Goal: Task Accomplishment & Management: Use online tool/utility

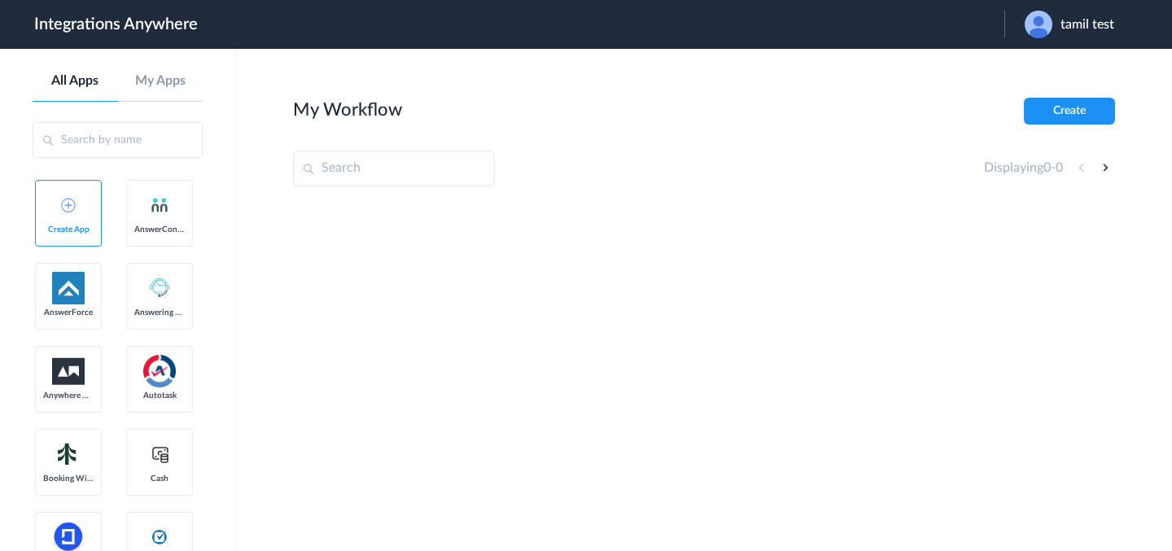
click at [77, 201] on link "Create App" at bounding box center [68, 213] width 67 height 67
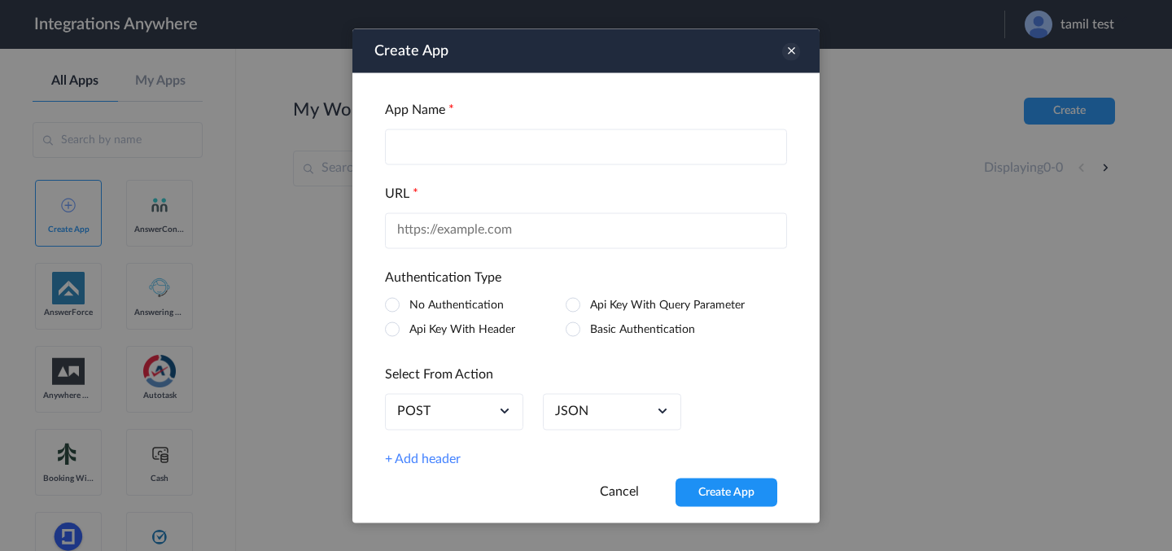
click at [794, 49] on icon at bounding box center [791, 51] width 18 height 18
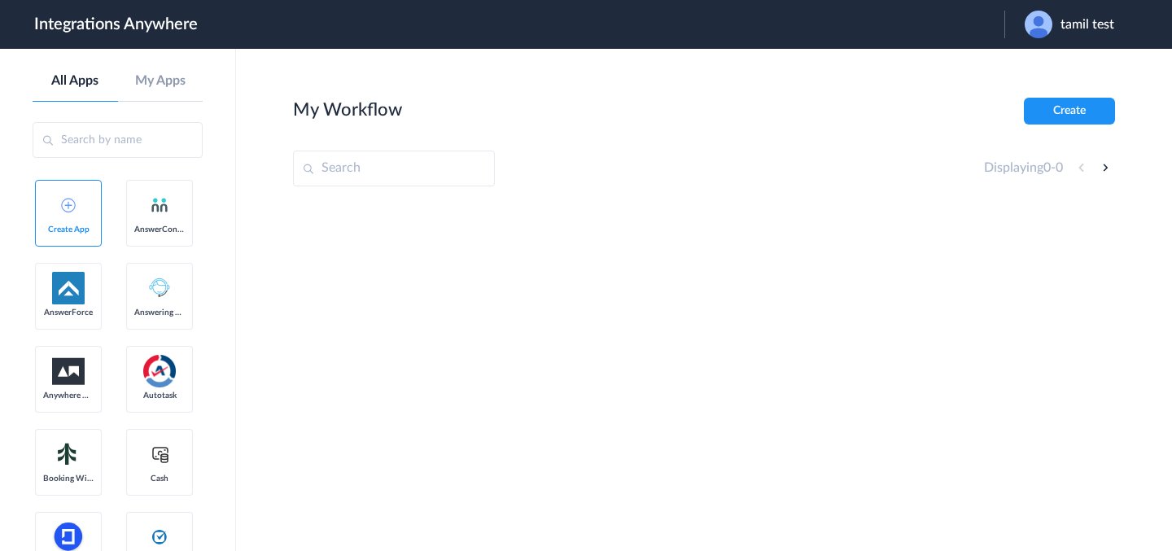
click at [76, 213] on link "Create App" at bounding box center [68, 213] width 67 height 67
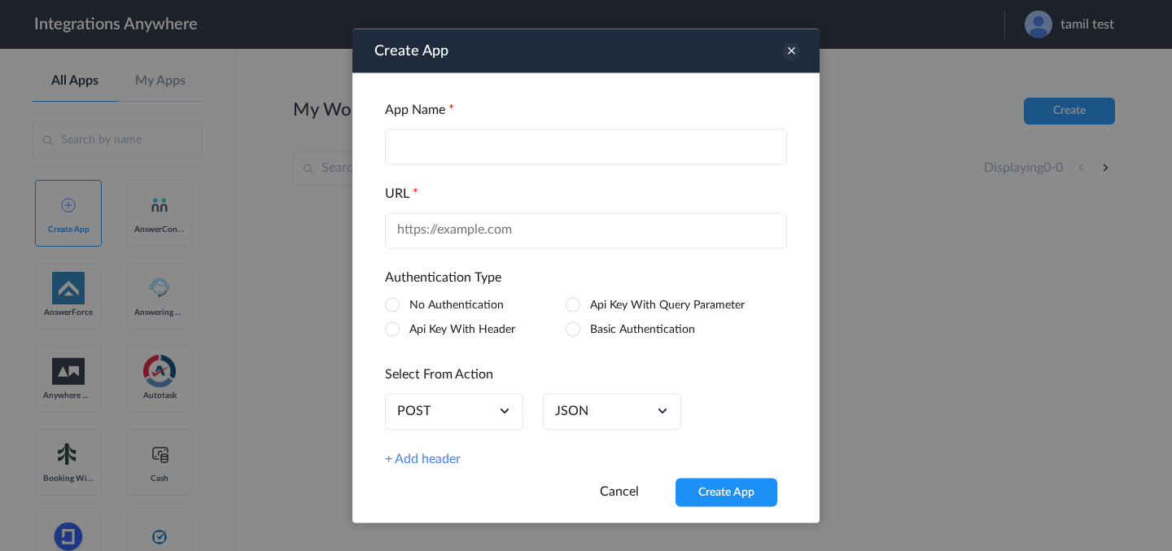
click at [798, 52] on icon at bounding box center [791, 51] width 18 height 18
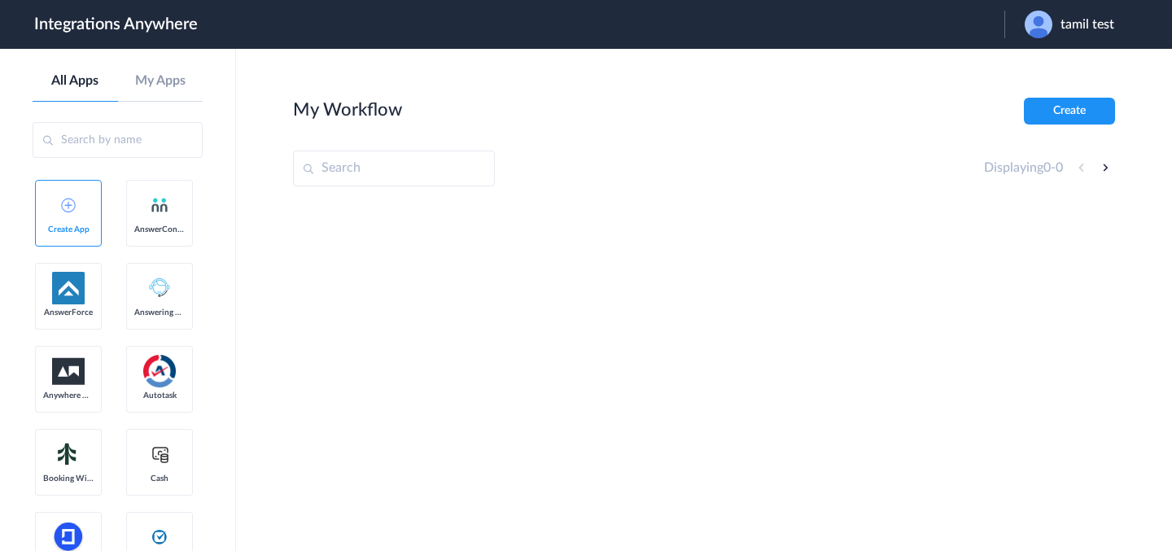
click at [140, 153] on input "text" at bounding box center [118, 140] width 170 height 36
click at [182, 82] on link "My Apps" at bounding box center [160, 80] width 85 height 15
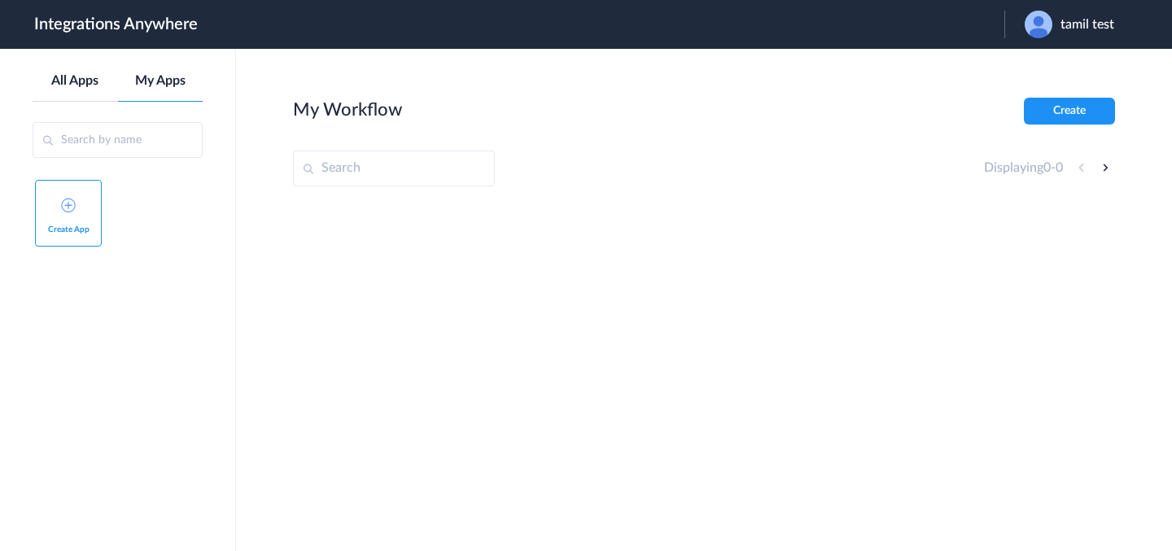
click at [85, 87] on link "All Apps" at bounding box center [75, 80] width 85 height 15
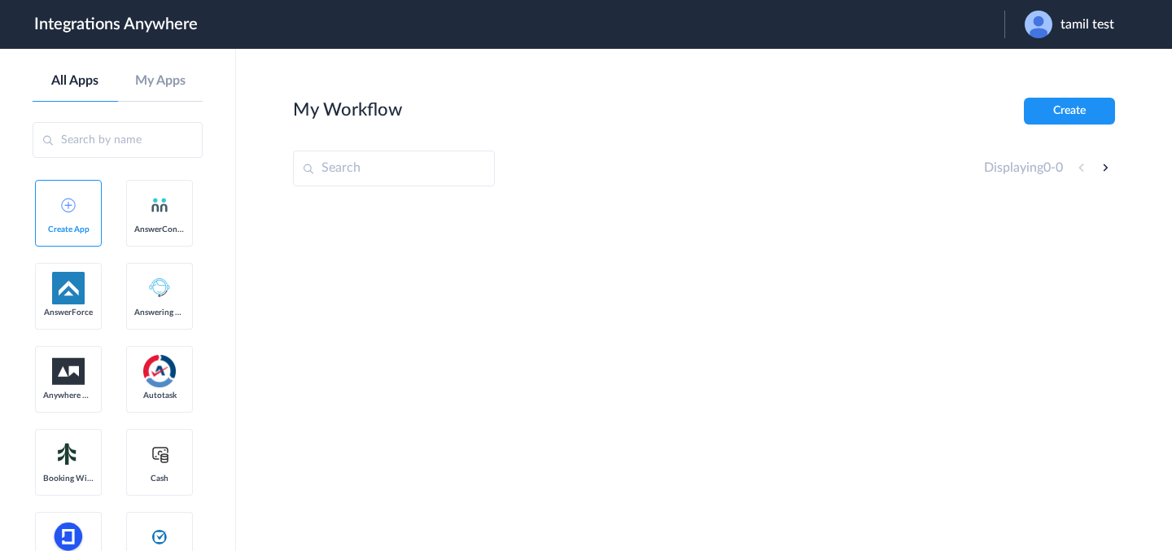
click at [128, 141] on input "text" at bounding box center [118, 140] width 170 height 36
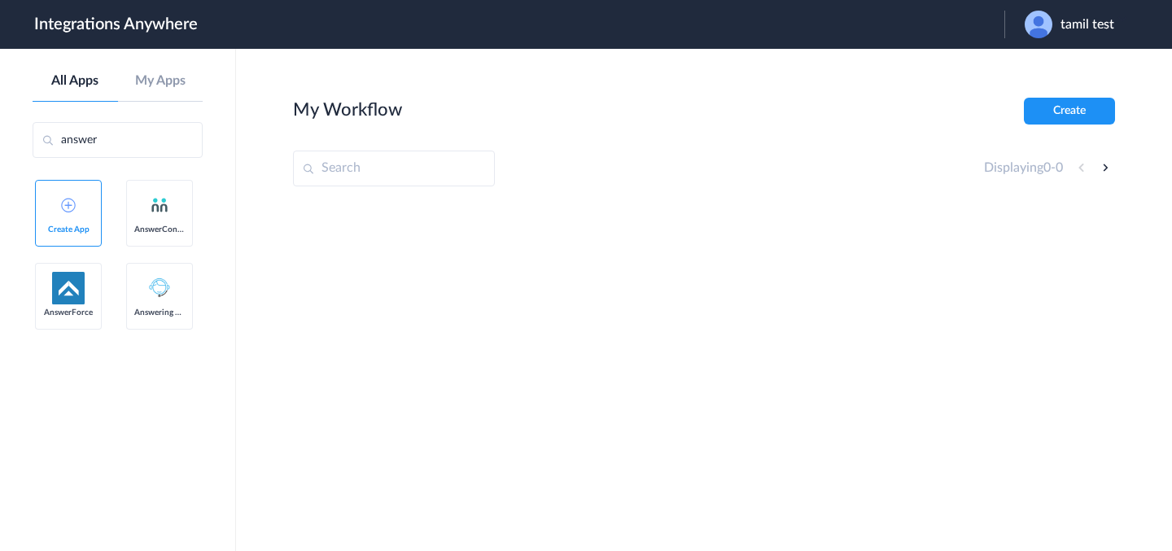
type input "answer"
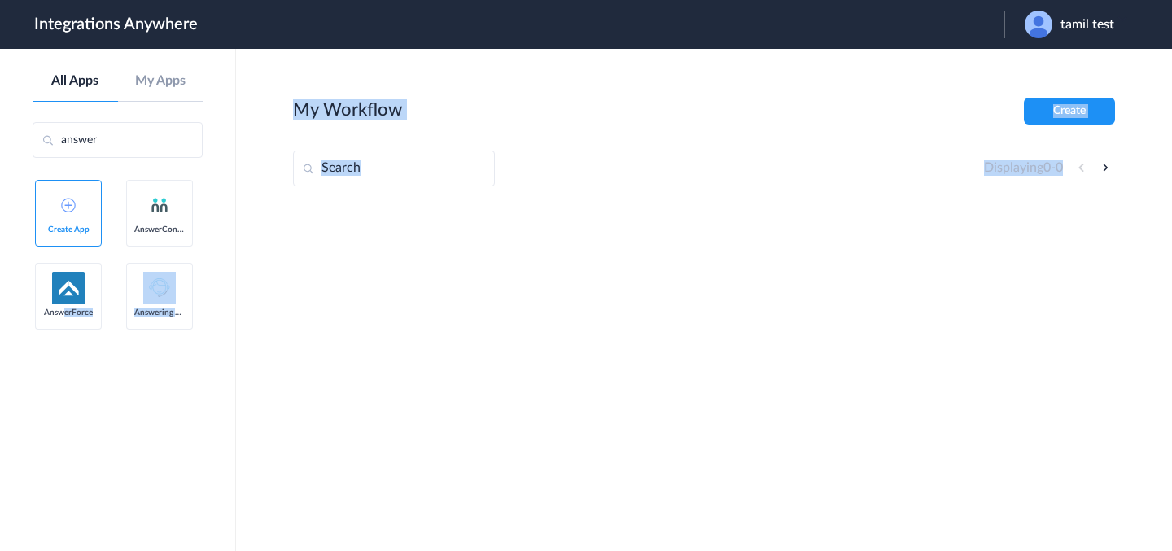
drag, startPoint x: 63, startPoint y: 310, endPoint x: 359, endPoint y: 251, distance: 301.1
click at [360, 0] on body "Integrations Anywhere Launch Account tamil test My Account Logout All Apps My A…" at bounding box center [586, 0] width 1172 height 0
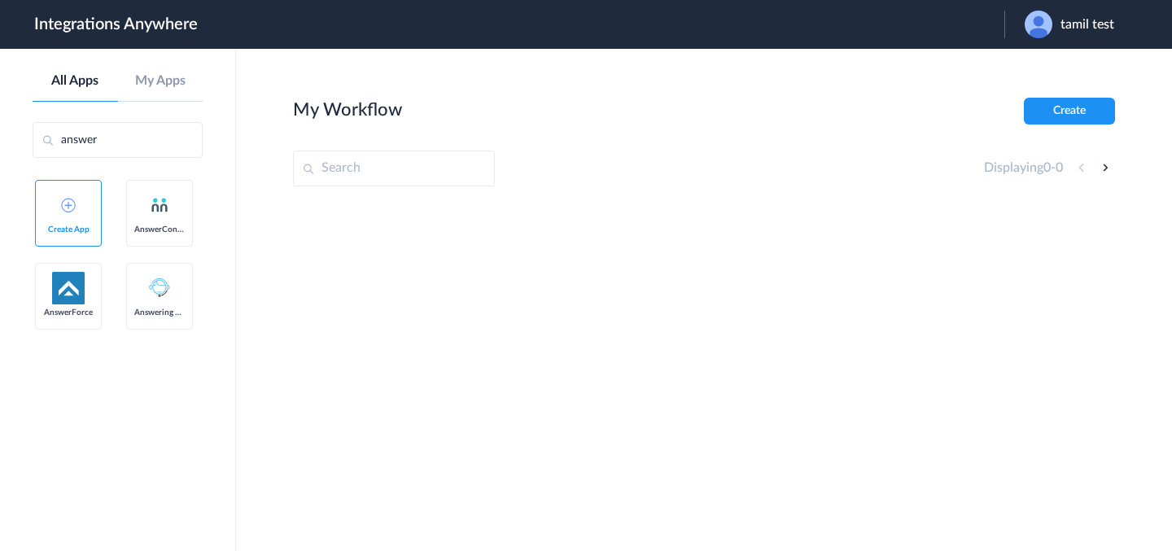
click at [92, 373] on aside "All Apps My Apps answer Create App AnswerConnect AnswerForce Answering Service" at bounding box center [118, 300] width 236 height 502
click at [1081, 109] on button "Create" at bounding box center [1069, 111] width 91 height 27
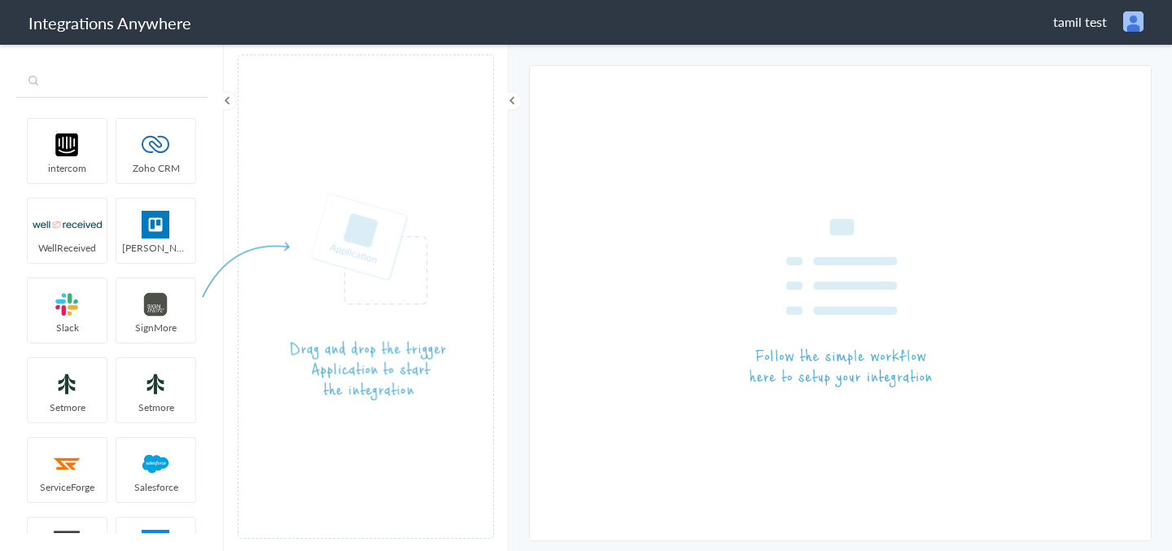
click at [139, 86] on input "text" at bounding box center [111, 82] width 191 height 31
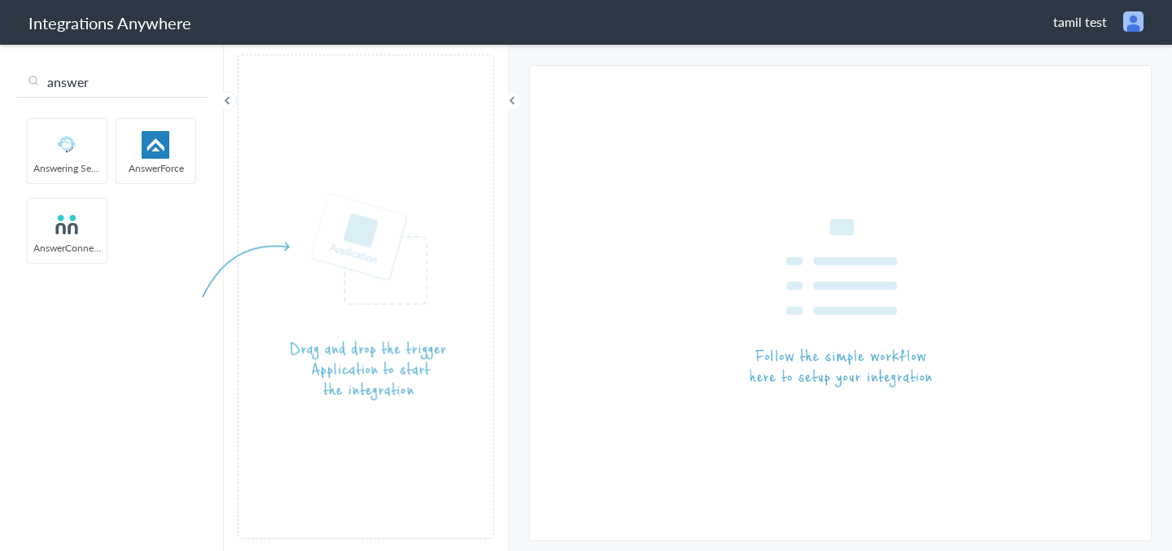
type input "answer"
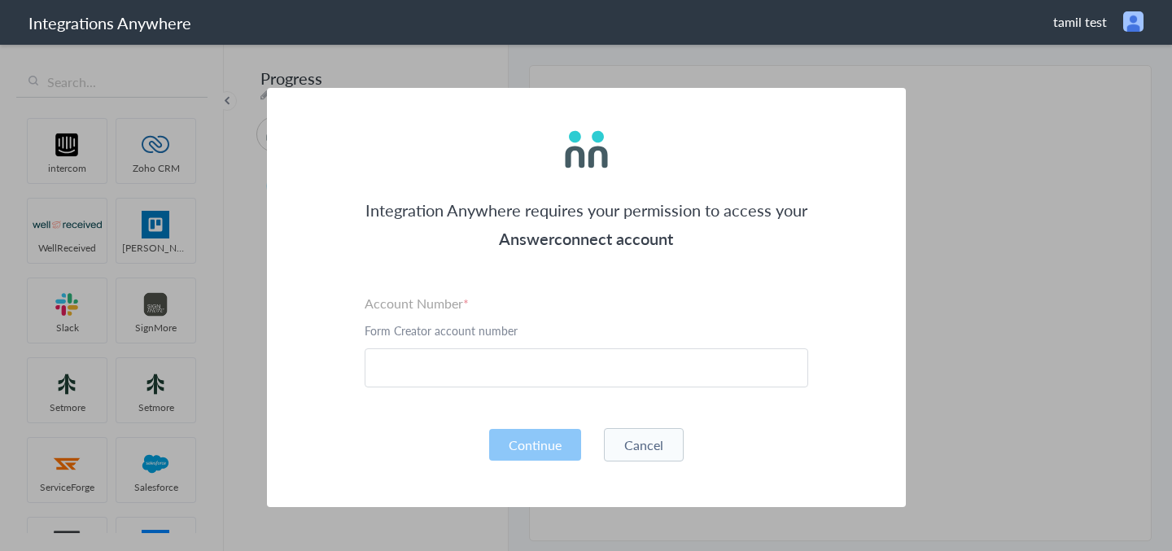
click at [640, 440] on button "Cancel" at bounding box center [644, 444] width 80 height 33
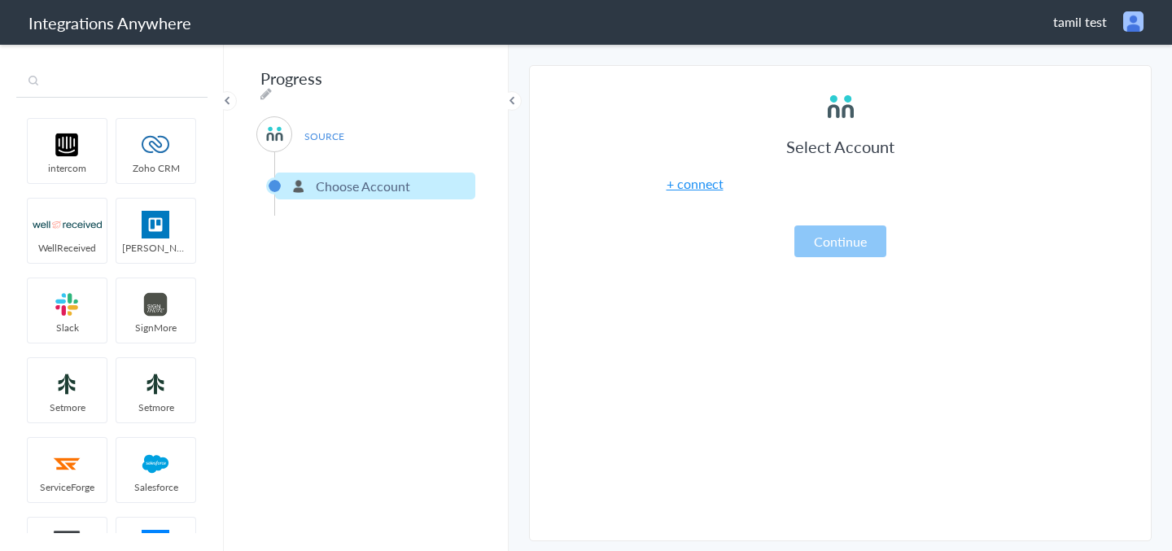
click at [159, 86] on input "text" at bounding box center [111, 82] width 191 height 31
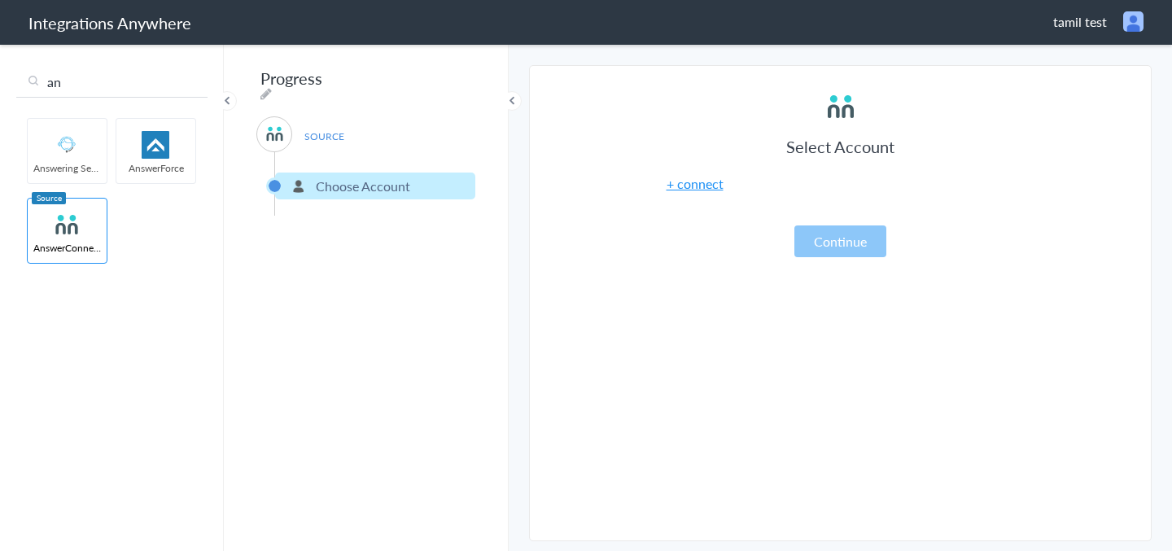
type input "a"
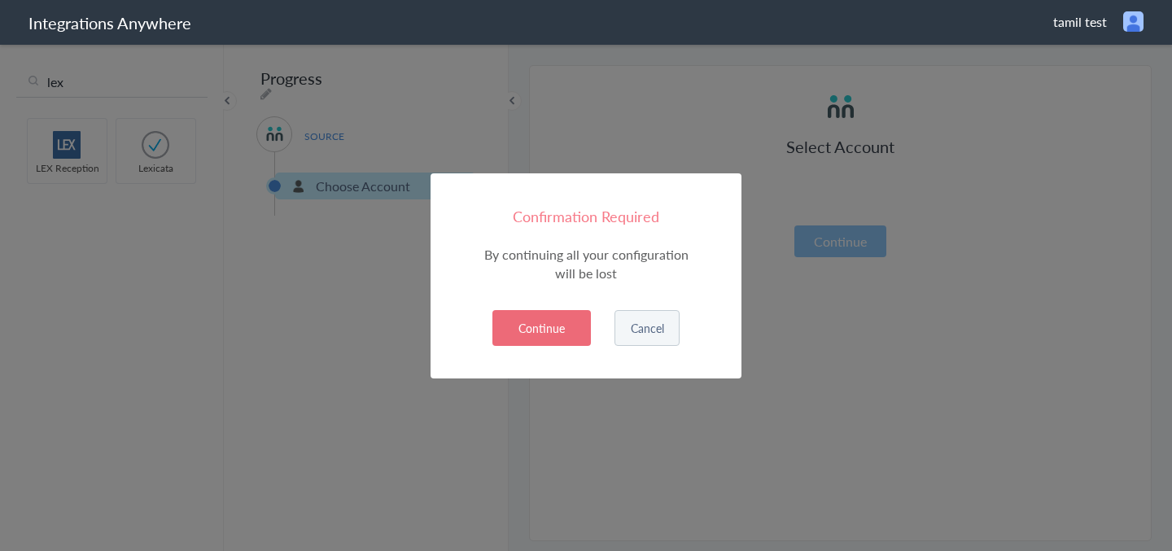
click at [650, 336] on button "Cancel" at bounding box center [646, 328] width 65 height 36
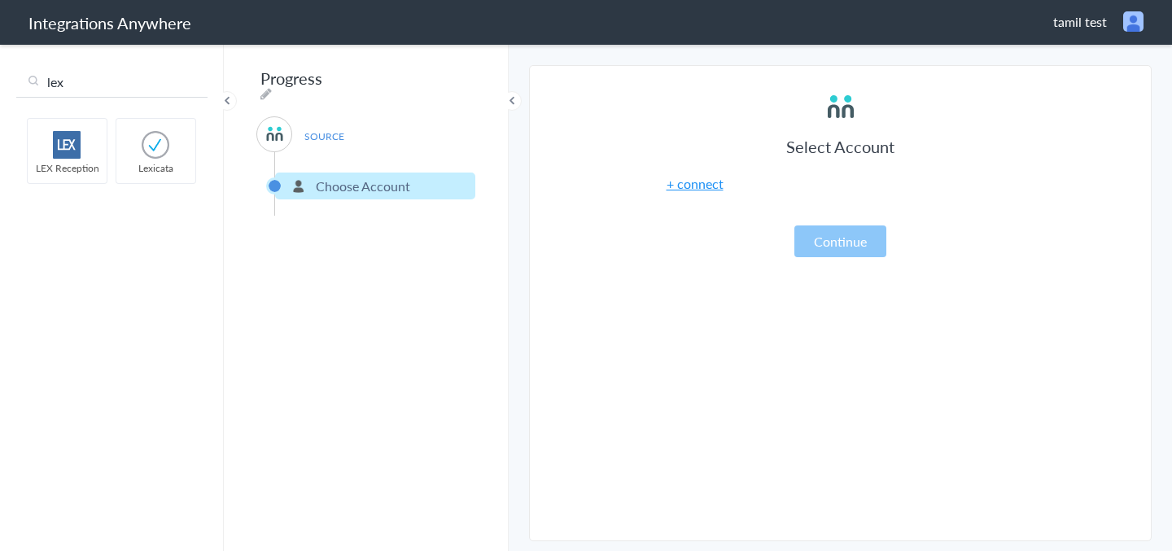
click at [177, 80] on input "lex" at bounding box center [111, 82] width 191 height 31
type input "l"
type input "answerforce"
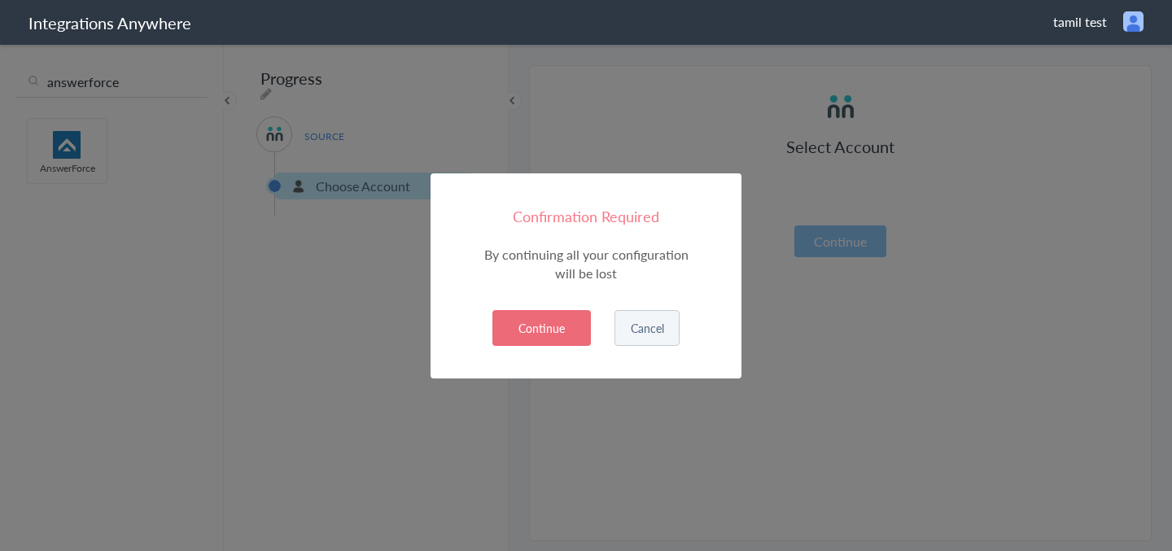
click at [580, 326] on button "Continue" at bounding box center [541, 328] width 98 height 36
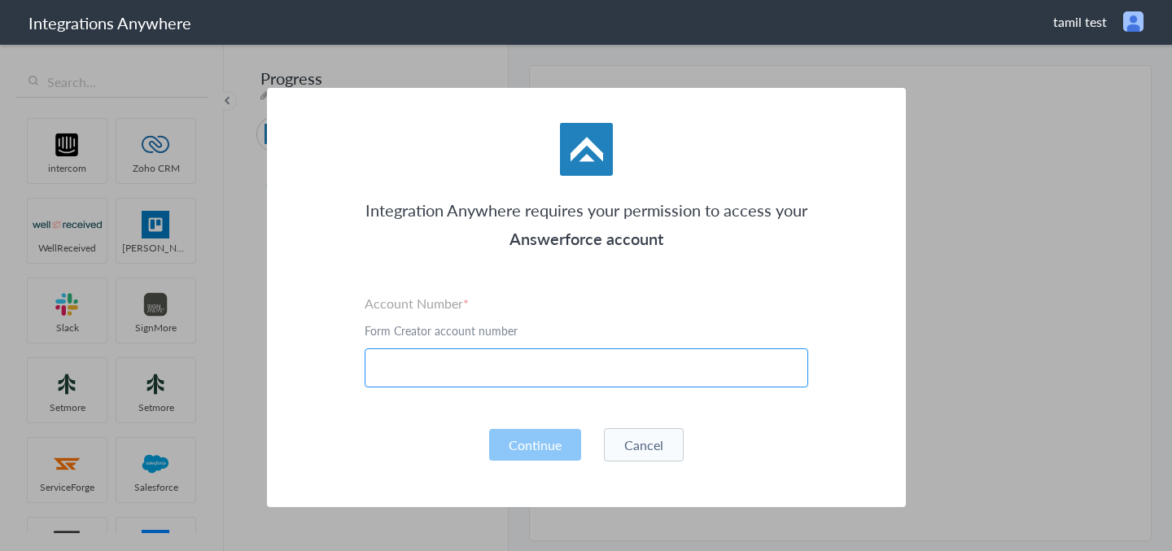
click at [556, 366] on input "text" at bounding box center [586, 367] width 443 height 39
click at [649, 366] on input "text" at bounding box center [586, 367] width 443 height 39
paste input "8888777766"
type input "8888777766"
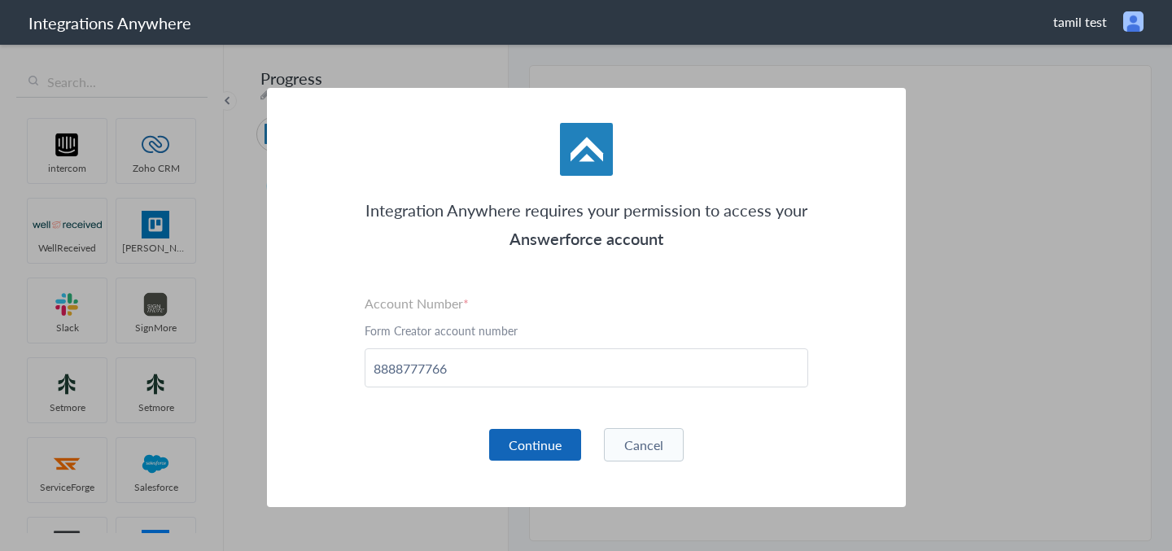
click at [532, 454] on button "Continue" at bounding box center [535, 445] width 92 height 32
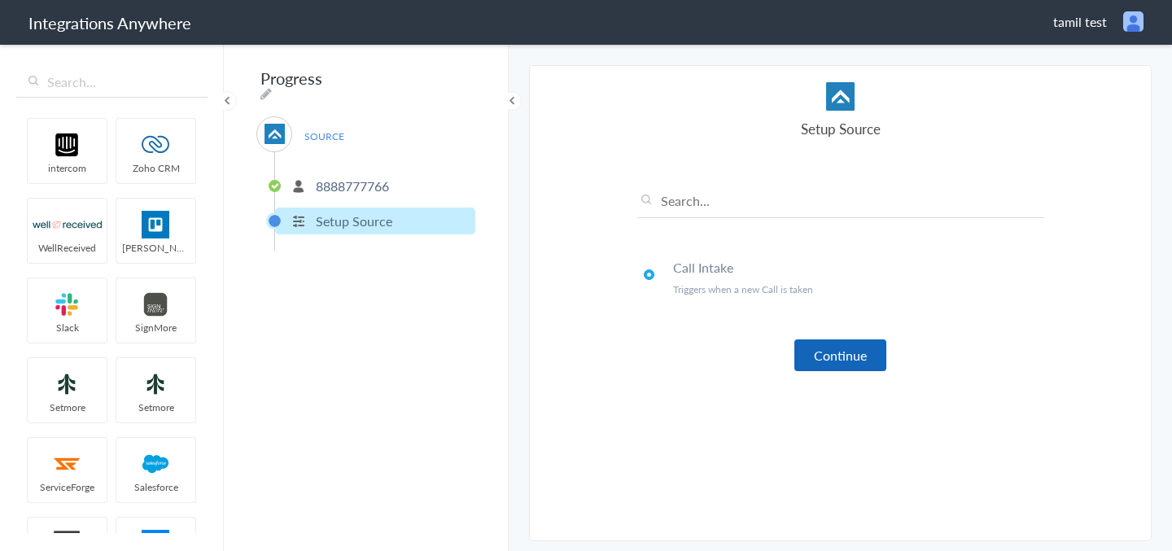
click at [818, 361] on button "Continue" at bounding box center [840, 355] width 92 height 32
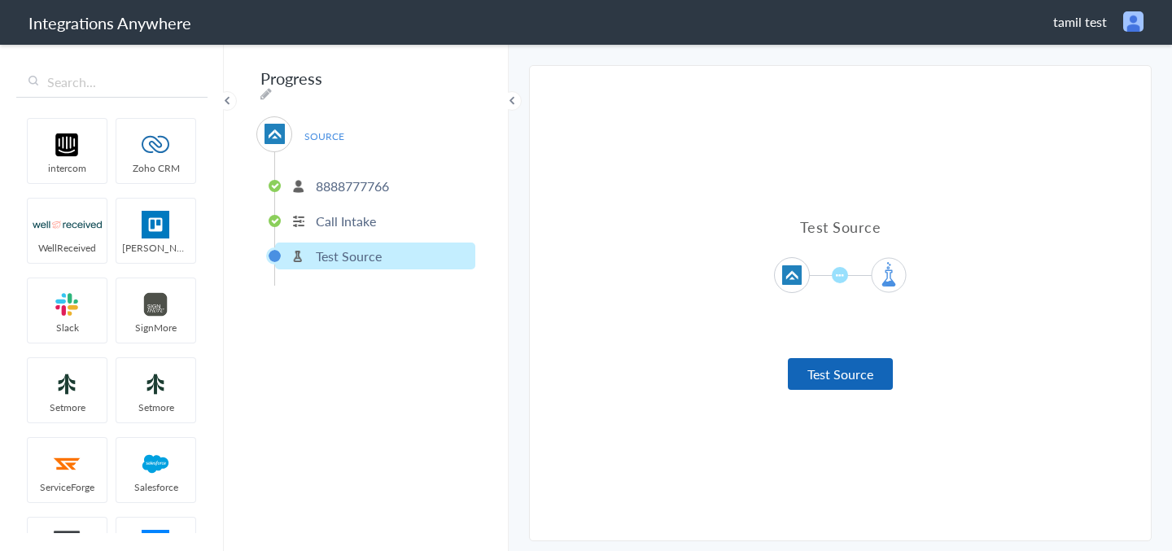
click at [831, 378] on button "Test Source" at bounding box center [840, 374] width 105 height 32
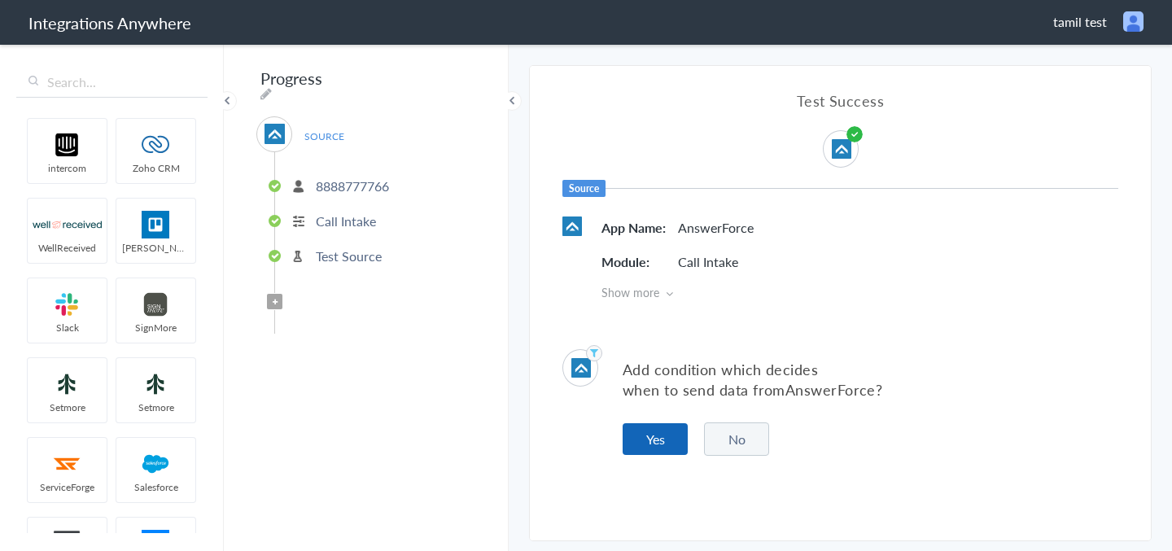
click at [662, 442] on button "Yes" at bounding box center [655, 439] width 65 height 32
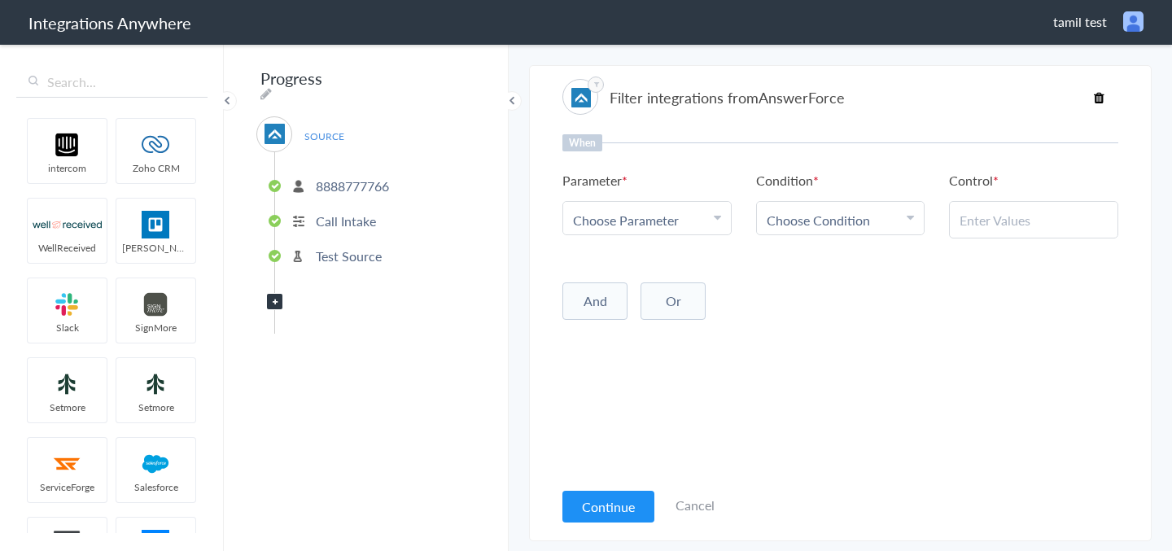
click at [701, 219] on span "Choose Parameter" at bounding box center [641, 220] width 136 height 19
click at [657, 304] on link "First Name" at bounding box center [647, 299] width 168 height 35
click at [843, 229] on link "Choose Condition" at bounding box center [841, 218] width 168 height 33
click at [822, 304] on link "Contains" at bounding box center [841, 299] width 168 height 35
click at [1007, 219] on input "text" at bounding box center [1033, 220] width 148 height 19
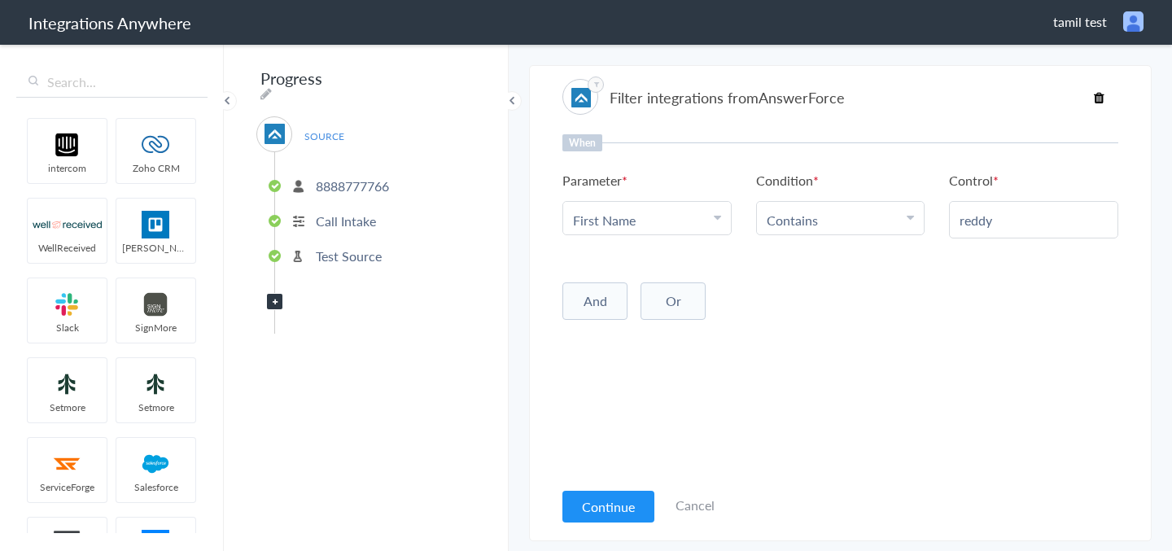
type input "reddy"
click at [913, 311] on div "And Or Add Filter" at bounding box center [840, 299] width 556 height 41
click at [596, 509] on button "Continue" at bounding box center [608, 507] width 92 height 32
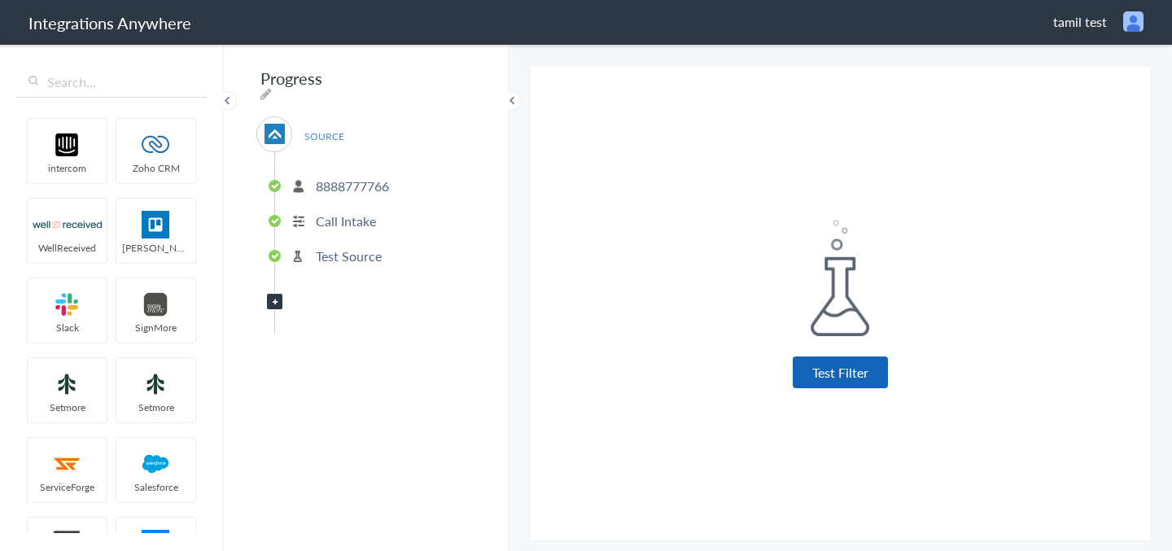
click at [856, 374] on button "Test Filter" at bounding box center [840, 372] width 95 height 32
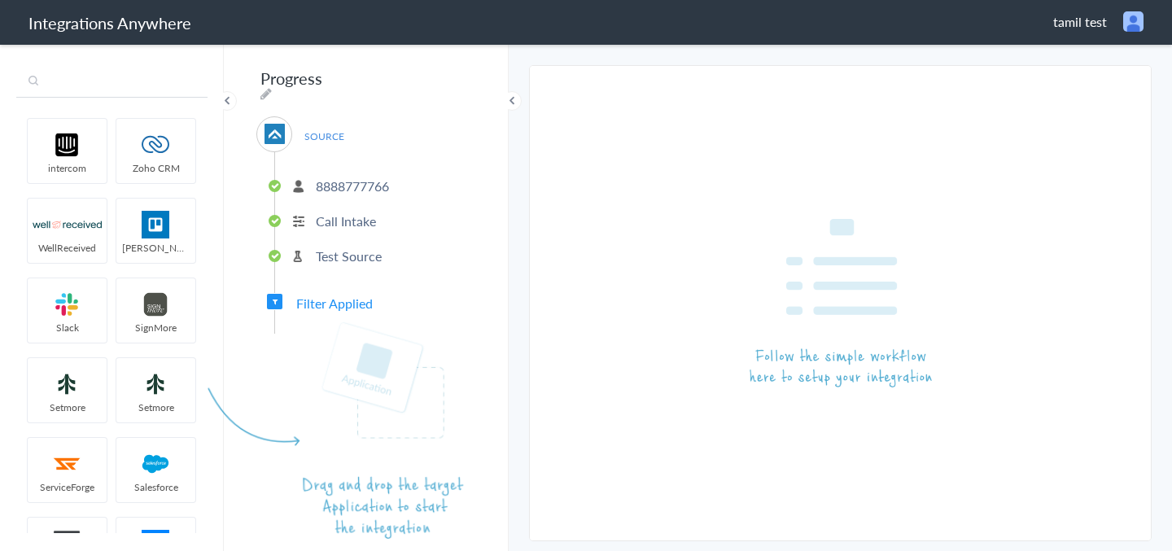
click at [129, 90] on input "text" at bounding box center [111, 82] width 191 height 31
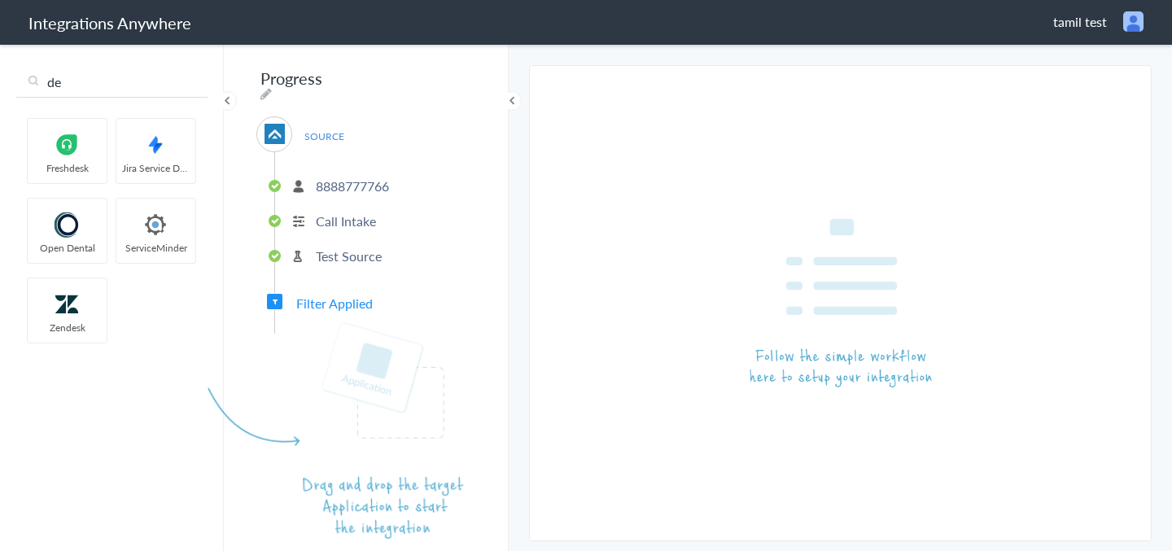
type input "d"
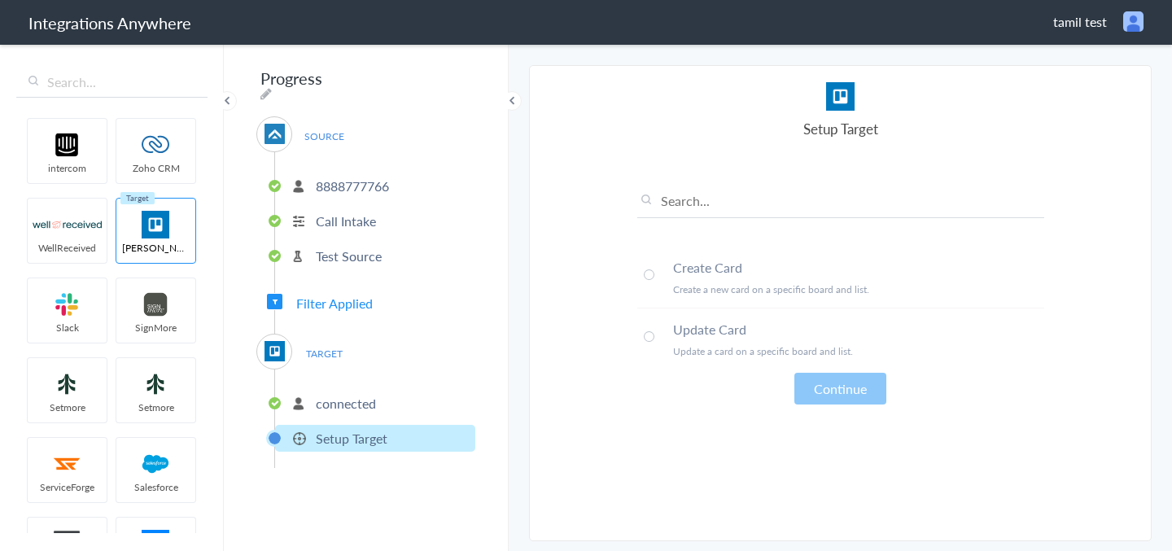
click at [647, 337] on span at bounding box center [649, 336] width 11 height 11
click at [843, 387] on button "Continue" at bounding box center [840, 389] width 92 height 32
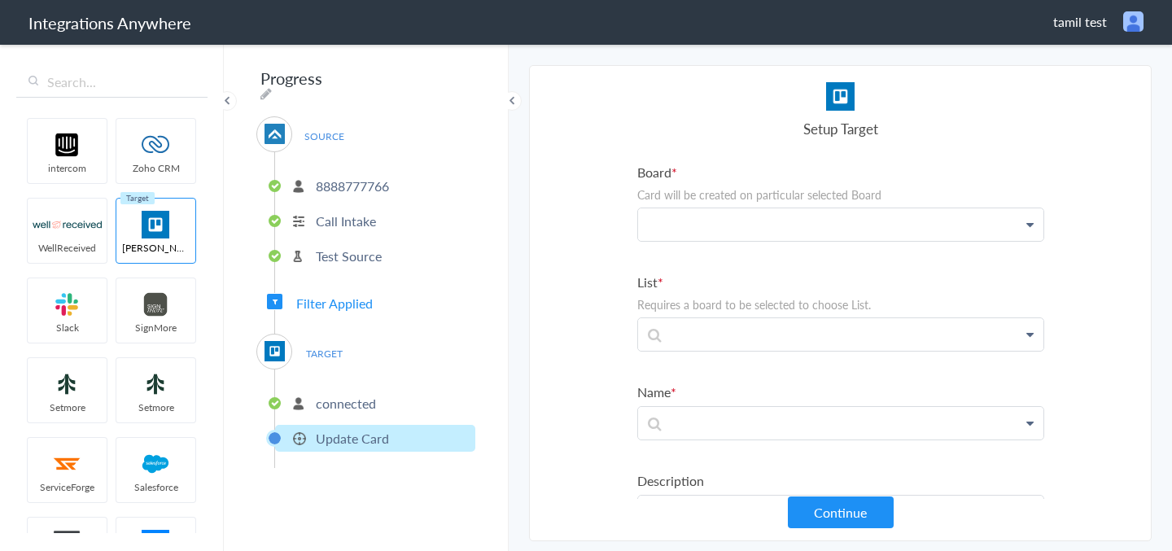
click at [757, 216] on p at bounding box center [840, 224] width 405 height 33
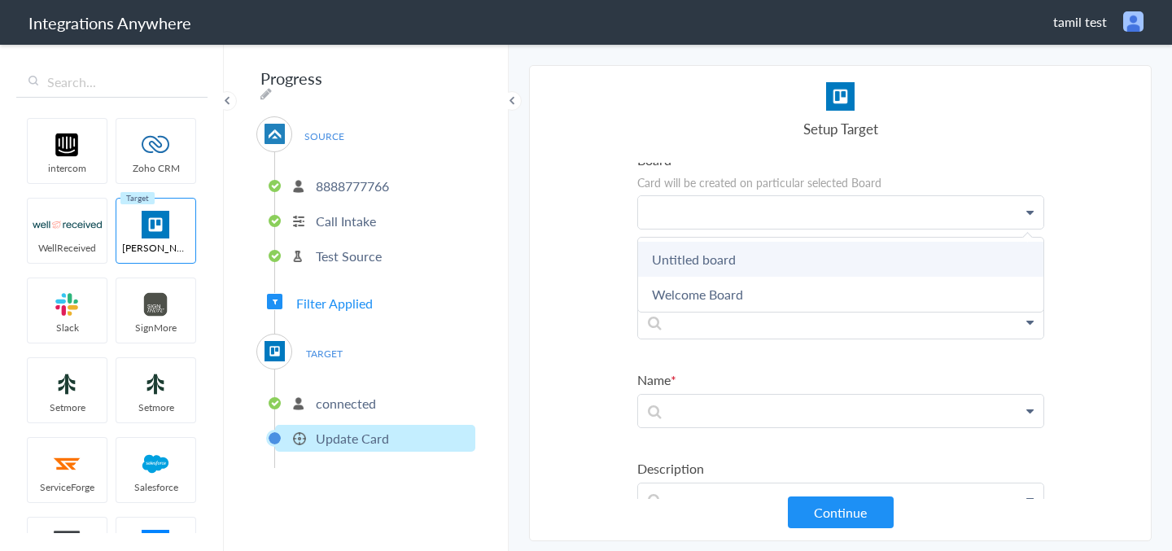
scroll to position [11, 0]
click at [732, 269] on link "Untitled board" at bounding box center [840, 259] width 405 height 35
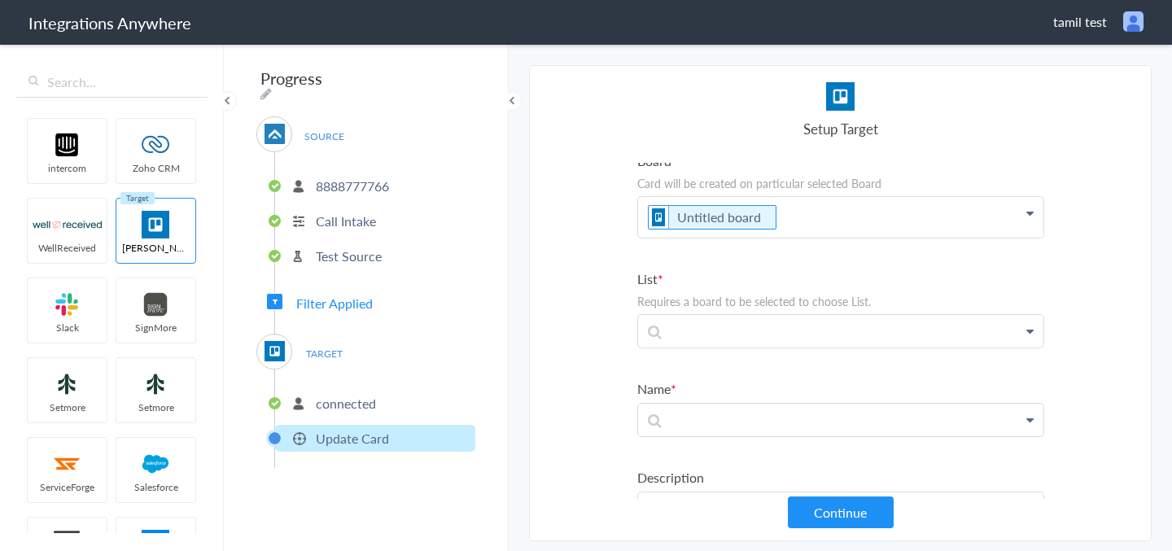
scroll to position [37, 0]
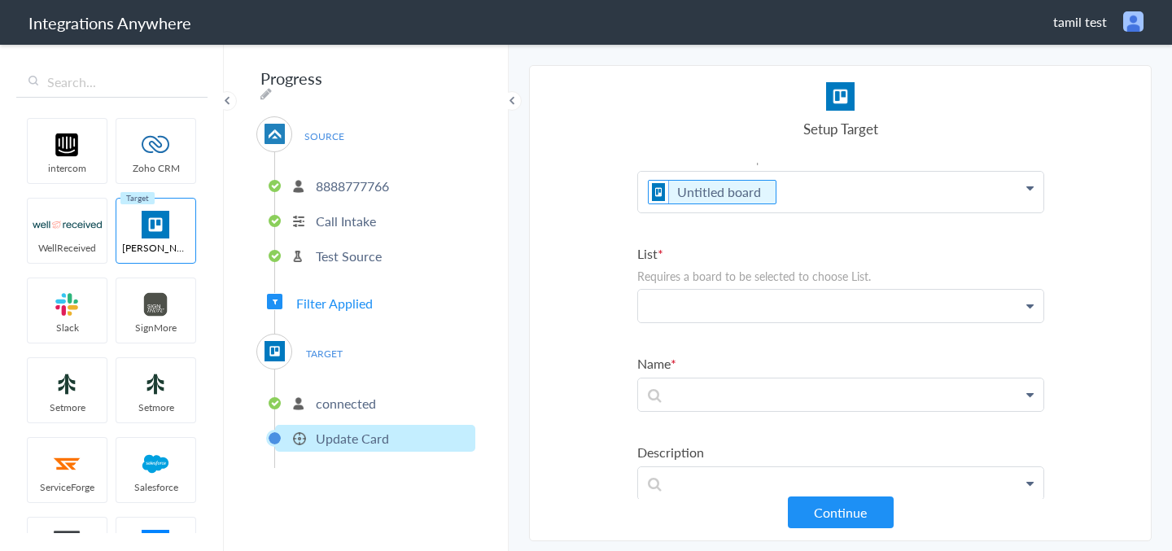
click at [732, 212] on p at bounding box center [840, 192] width 405 height 41
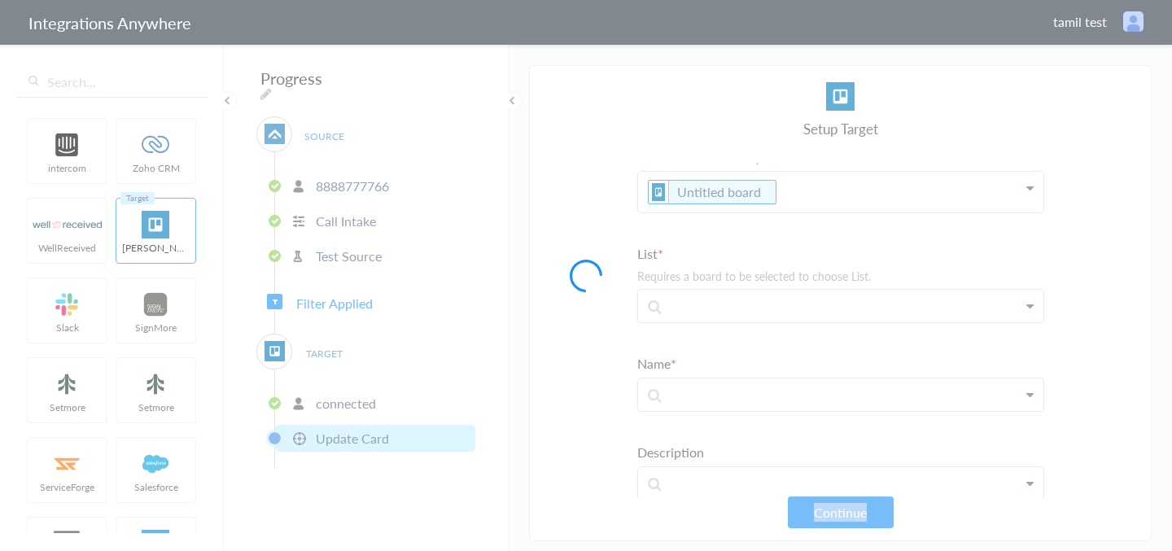
click at [732, 299] on div at bounding box center [586, 275] width 1172 height 551
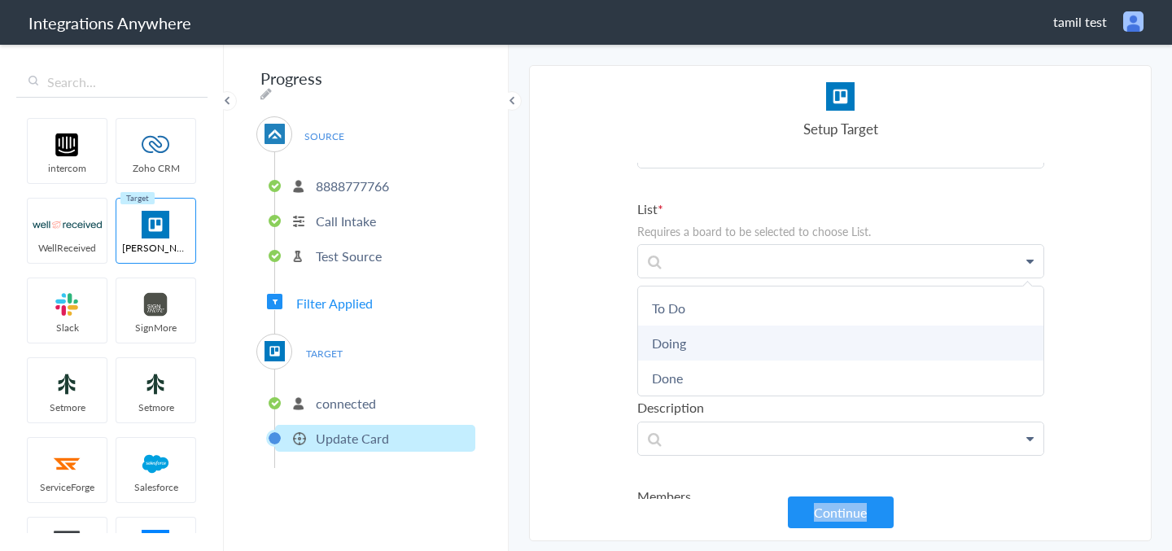
scroll to position [80, 0]
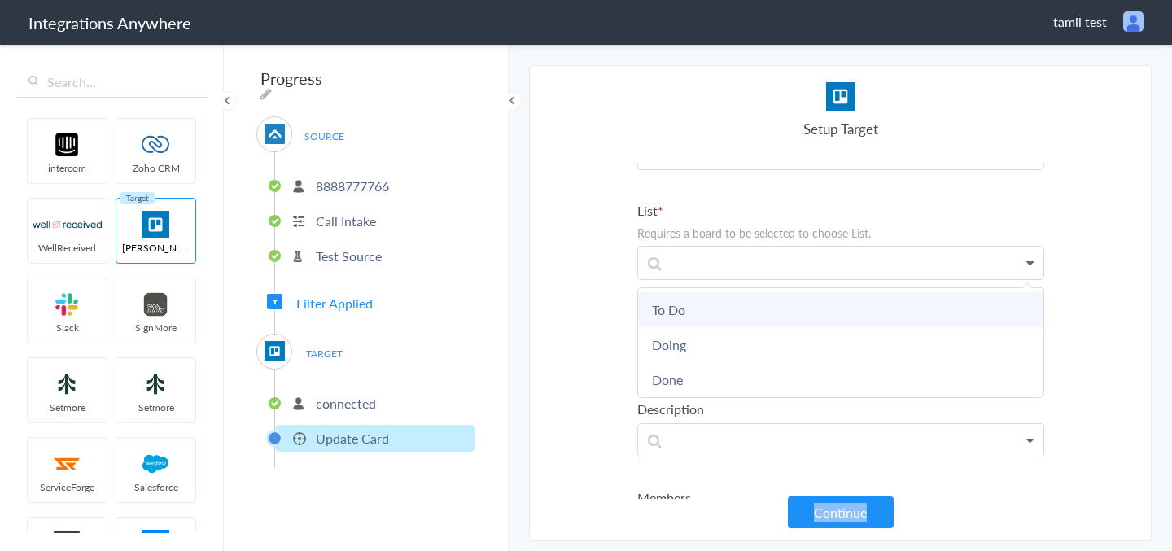
click at [737, 303] on link "To Do" at bounding box center [840, 309] width 405 height 35
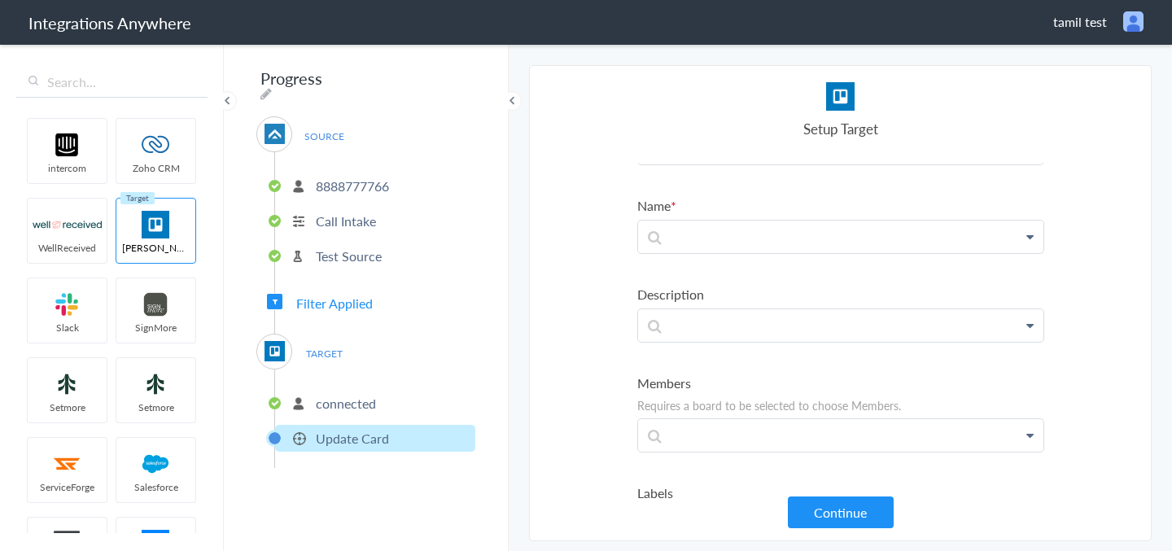
scroll to position [384, 0]
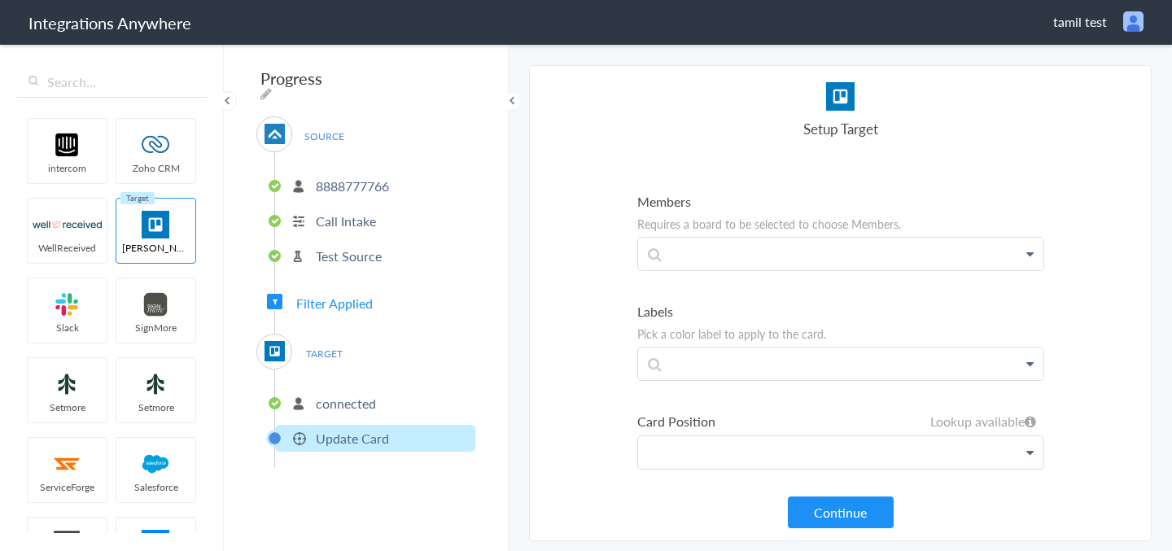
click at [728, 436] on p at bounding box center [840, 452] width 405 height 33
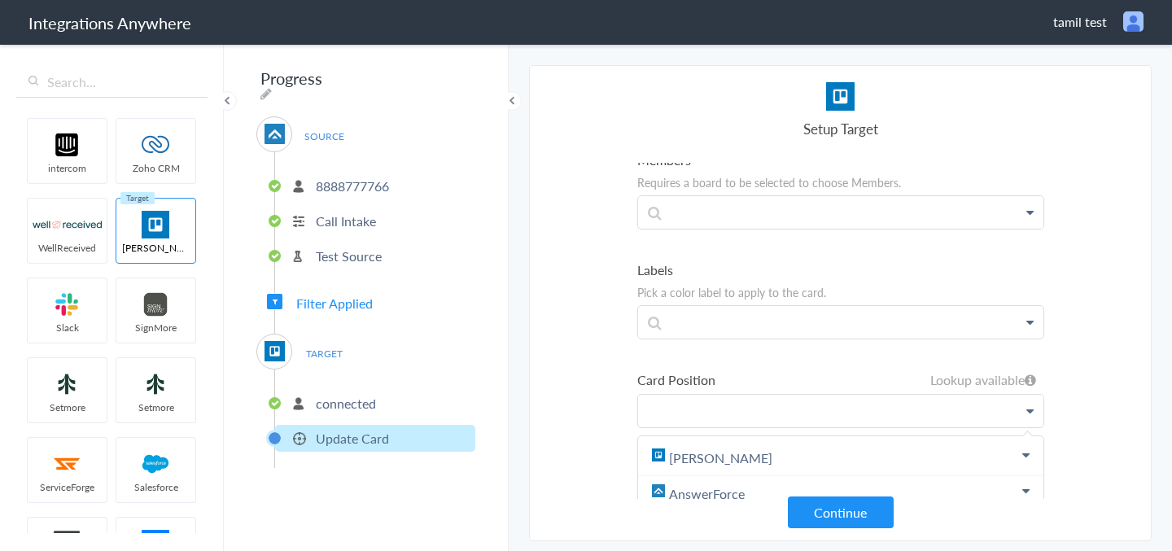
scroll to position [438, 0]
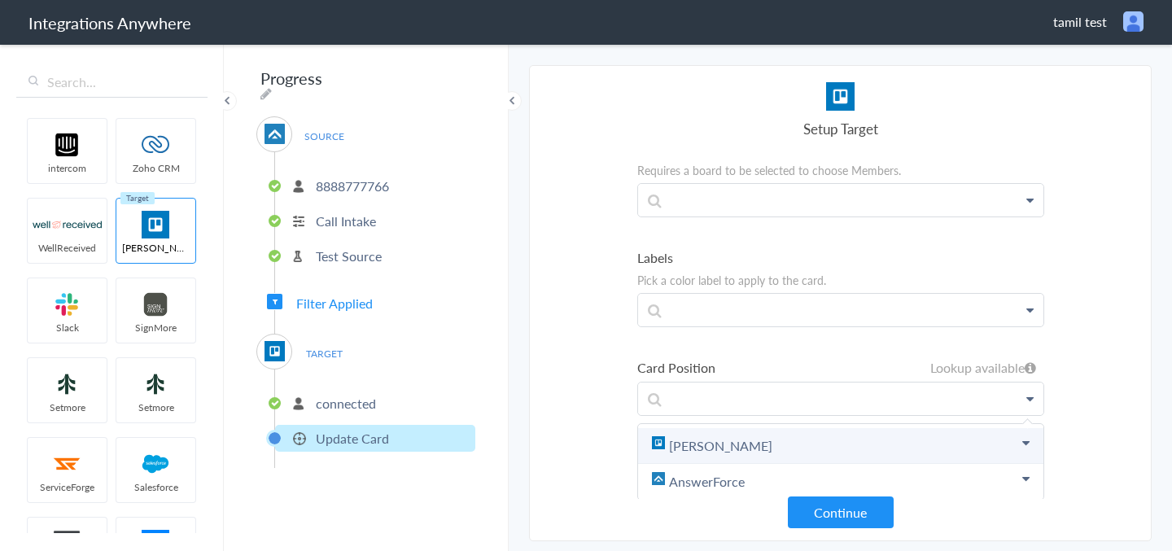
click at [733, 439] on link "[PERSON_NAME]" at bounding box center [840, 446] width 405 height 36
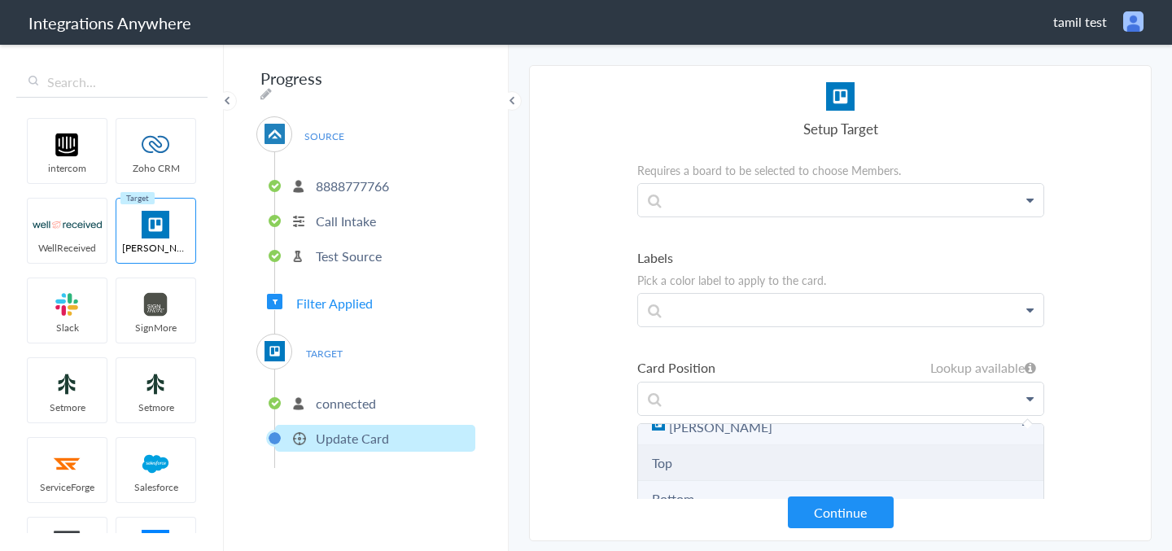
click at [725, 456] on li "Top" at bounding box center [840, 463] width 405 height 36
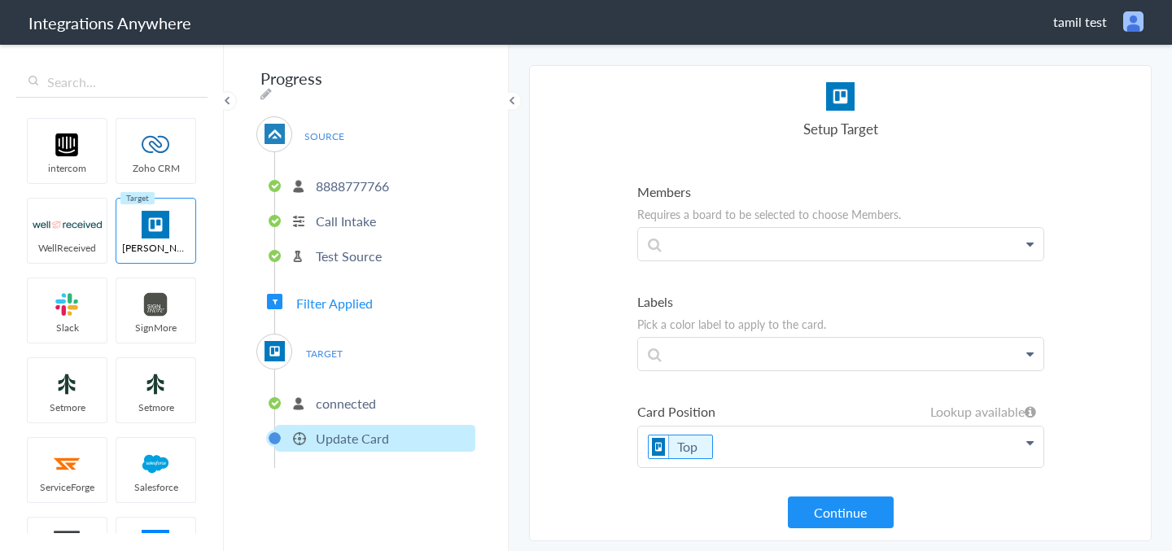
scroll to position [392, 0]
click at [821, 512] on button "Continue" at bounding box center [841, 512] width 106 height 32
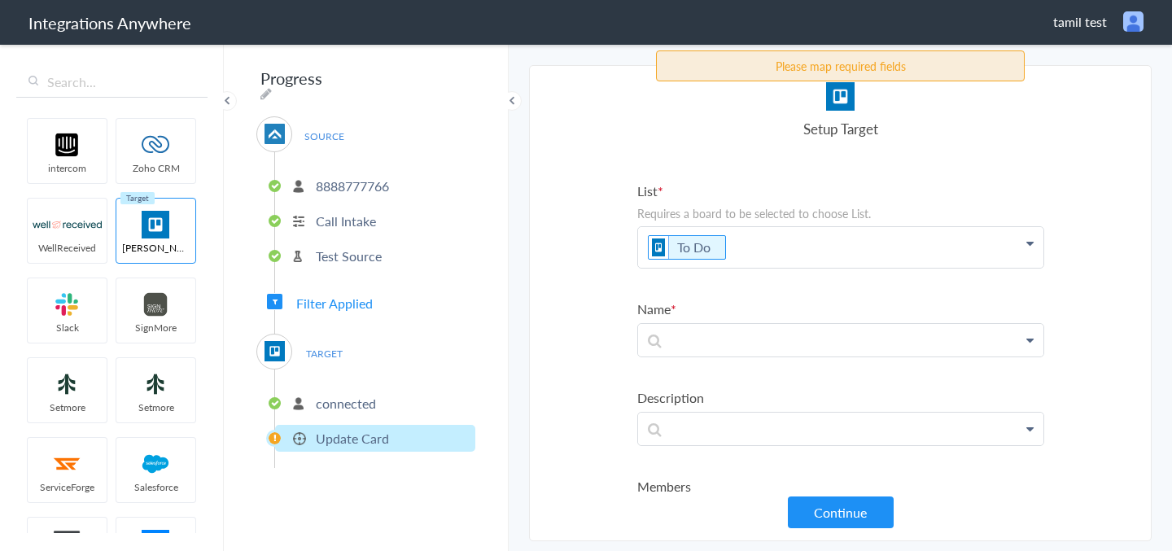
scroll to position [98, 0]
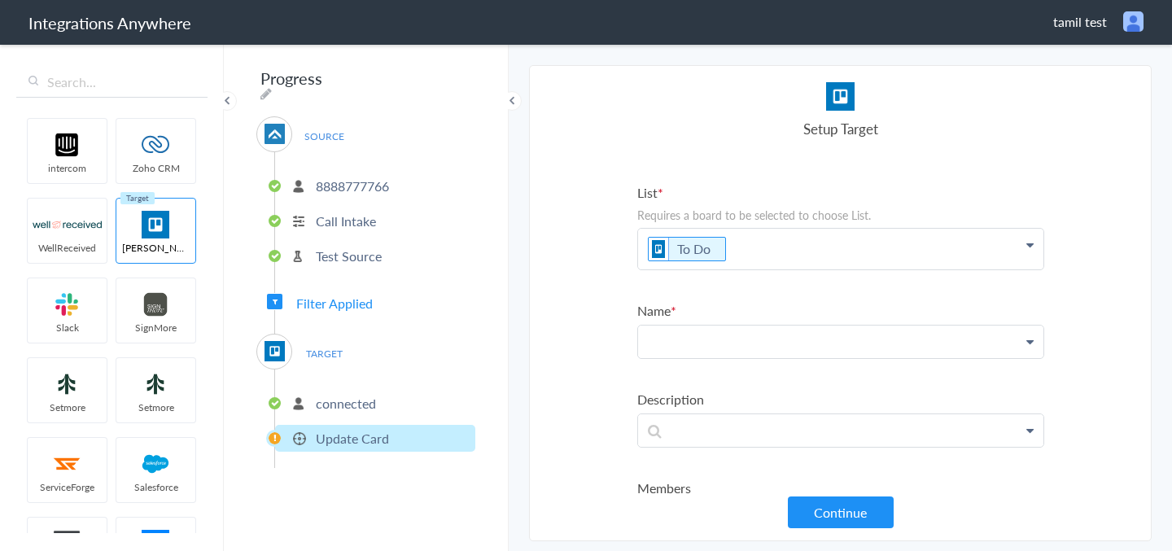
click at [784, 151] on p at bounding box center [840, 131] width 405 height 41
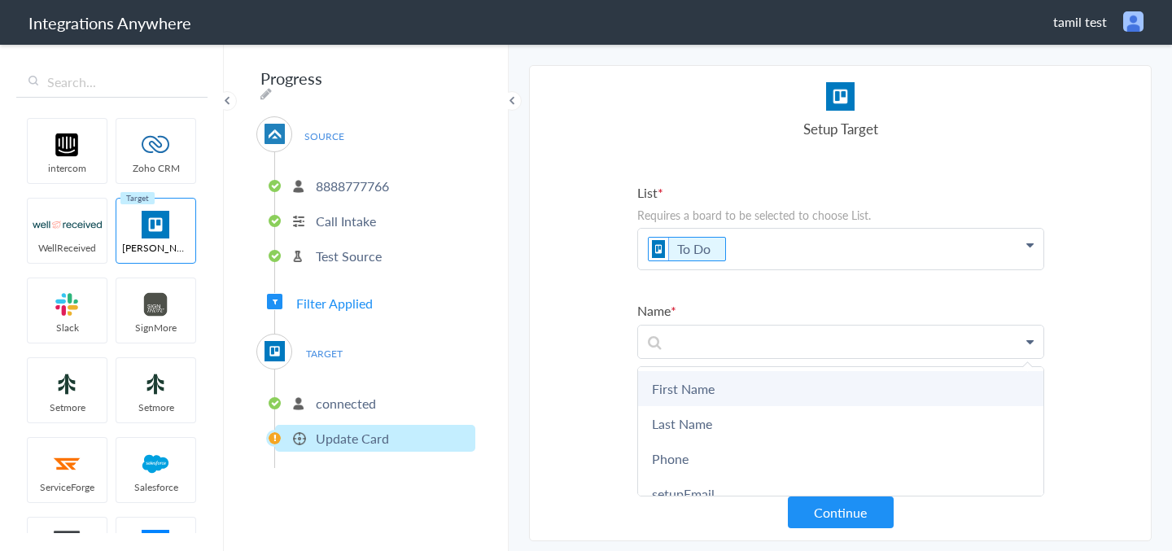
click at [761, 383] on link "First Name" at bounding box center [840, 388] width 405 height 35
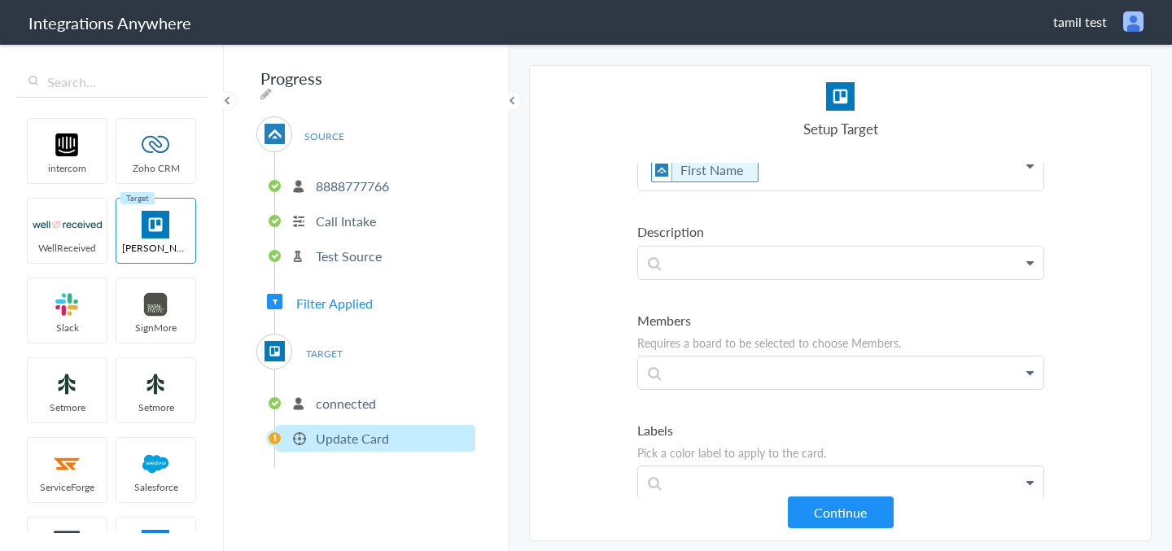
scroll to position [400, 0]
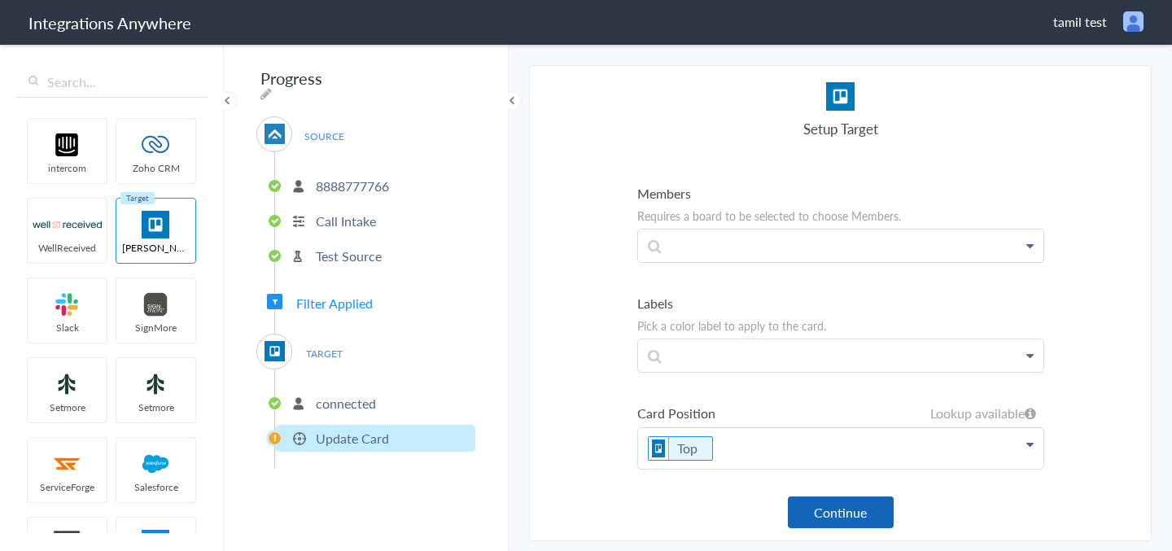
click at [810, 512] on button "Continue" at bounding box center [841, 512] width 106 height 32
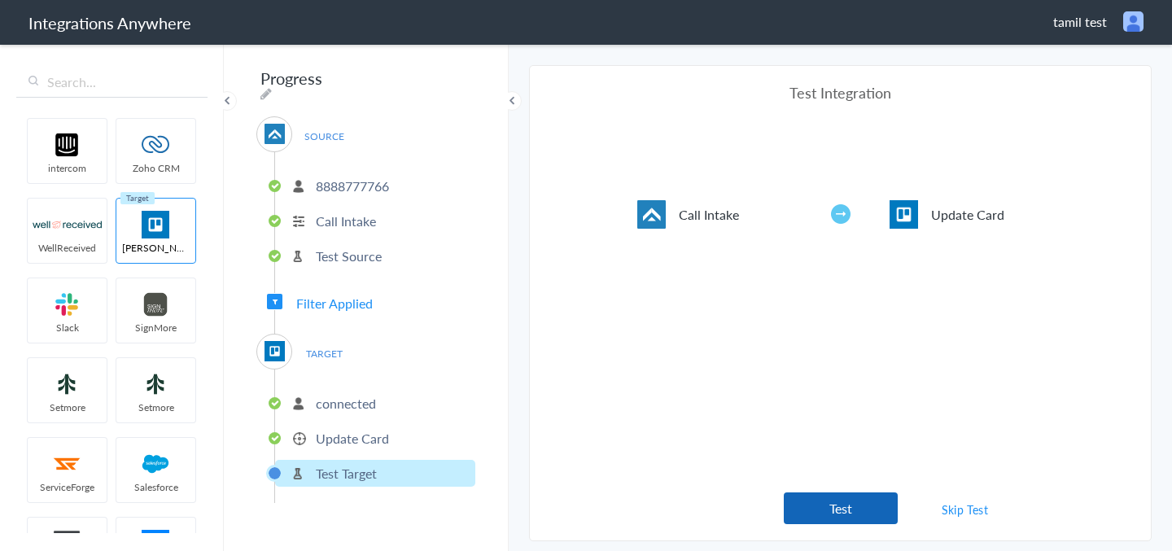
click at [827, 504] on button "Test" at bounding box center [841, 508] width 114 height 32
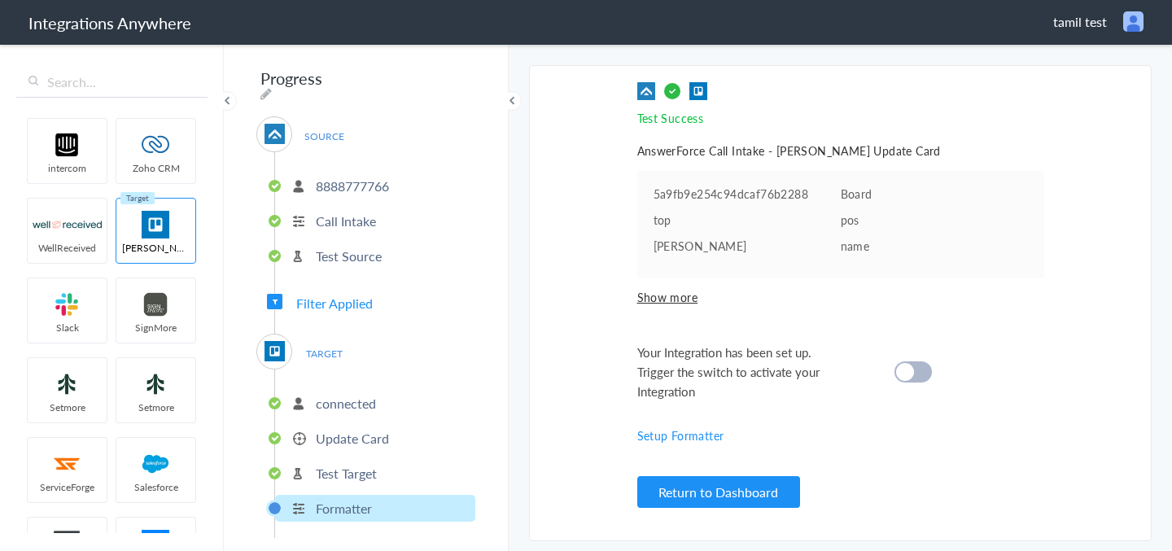
click at [907, 368] on cite at bounding box center [905, 372] width 18 height 18
drag, startPoint x: 736, startPoint y: 422, endPoint x: 733, endPoint y: 372, distance: 49.7
click at [733, 374] on div "Test Success Invalid data for email AnswerForce Call Intake - Trello Update Car…" at bounding box center [840, 303] width 407 height 442
click at [780, 412] on div "Test Success Invalid data for email AnswerForce Call Intake - Trello Update Car…" at bounding box center [840, 303] width 407 height 442
click at [677, 431] on link "Setup Formatter" at bounding box center [680, 435] width 87 height 16
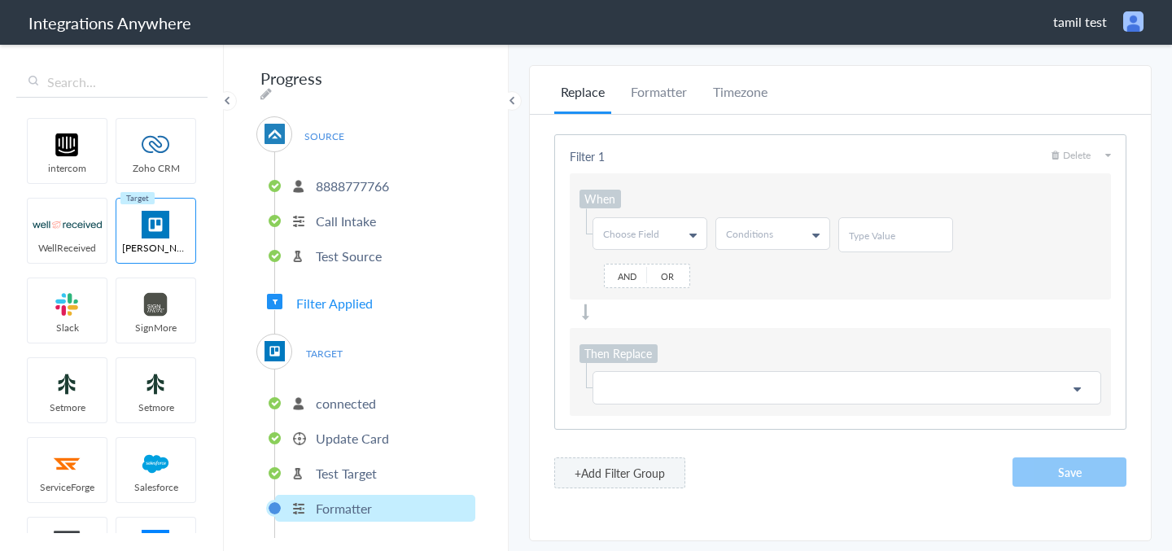
click at [694, 232] on icon at bounding box center [692, 235] width 7 height 13
click at [668, 298] on link "First Name" at bounding box center [648, 300] width 111 height 30
click at [782, 238] on link "Conditions" at bounding box center [772, 233] width 113 height 31
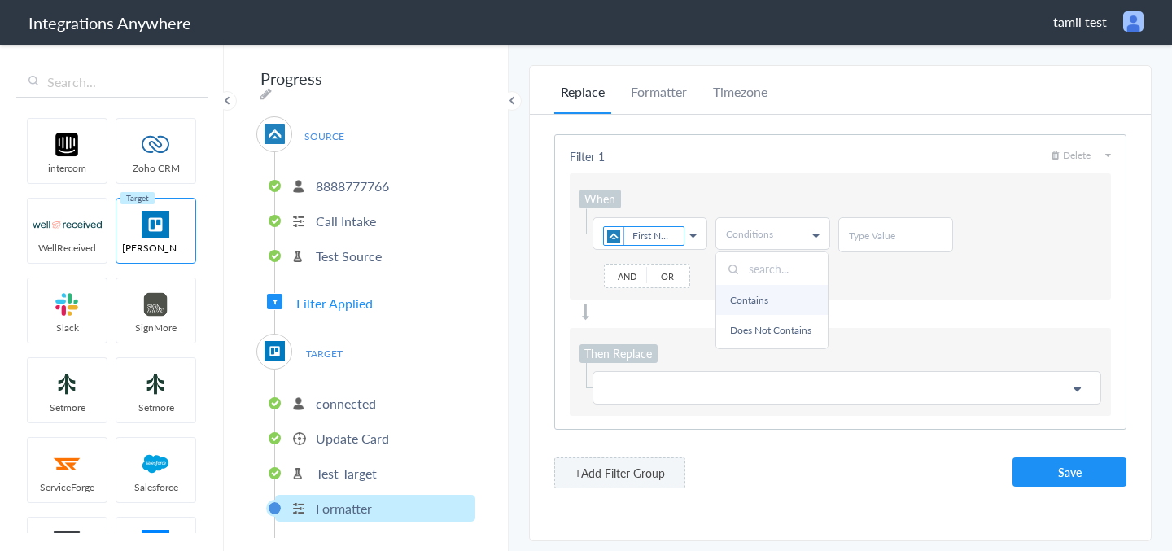
click at [766, 303] on link "Contains" at bounding box center [771, 300] width 111 height 30
click at [881, 226] on div at bounding box center [895, 234] width 115 height 35
click at [917, 226] on div at bounding box center [895, 234] width 115 height 35
click at [885, 237] on input "text" at bounding box center [896, 236] width 94 height 14
type input "reddy"
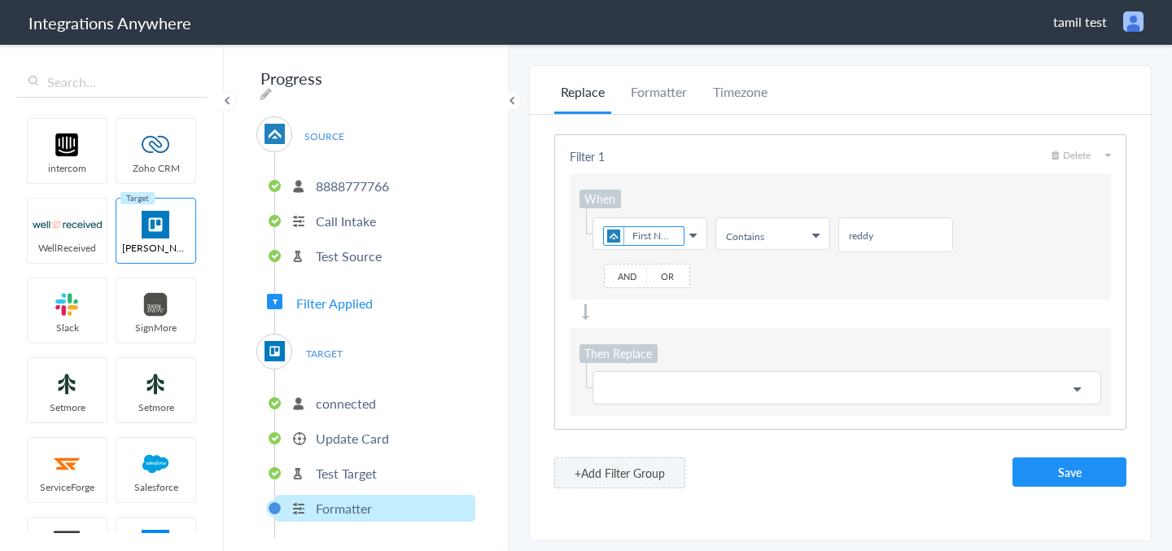
click at [654, 384] on p at bounding box center [846, 388] width 487 height 20
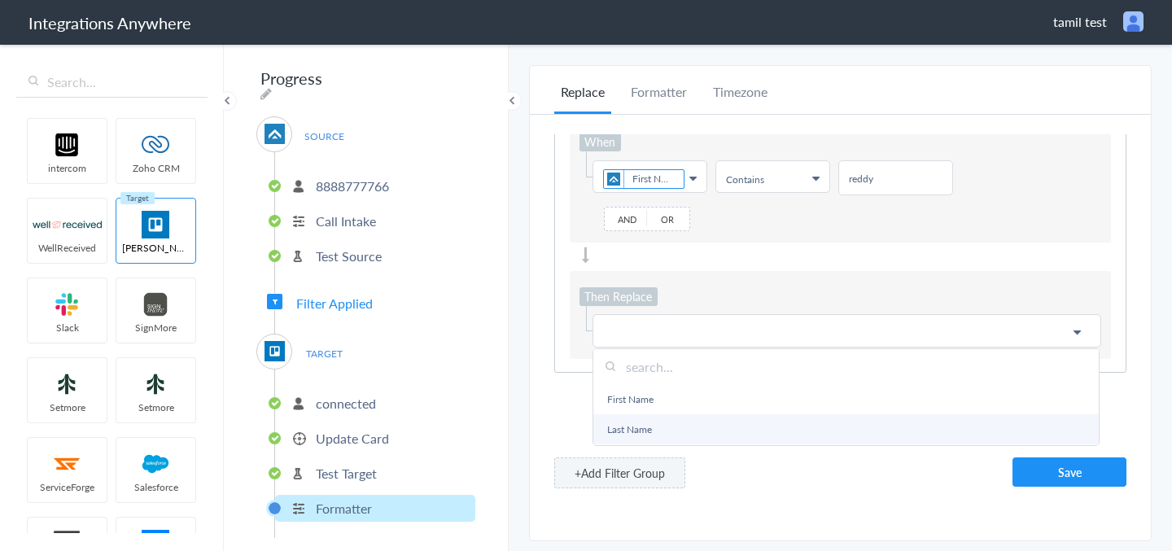
click at [652, 421] on link "Last Name" at bounding box center [845, 429] width 505 height 30
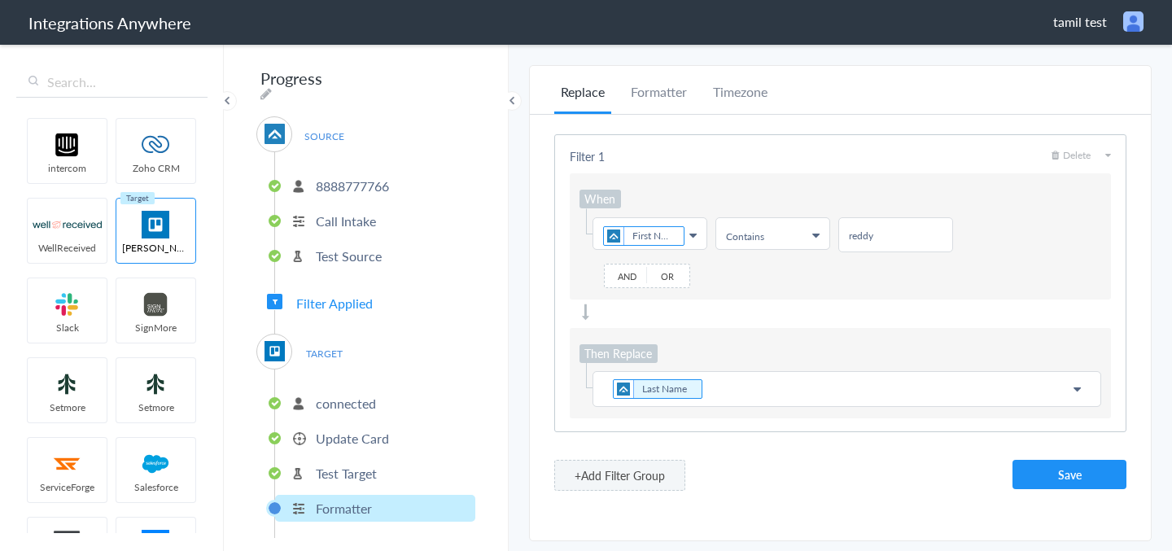
scroll to position [0, 0]
click at [1032, 470] on button "Save" at bounding box center [1069, 474] width 114 height 29
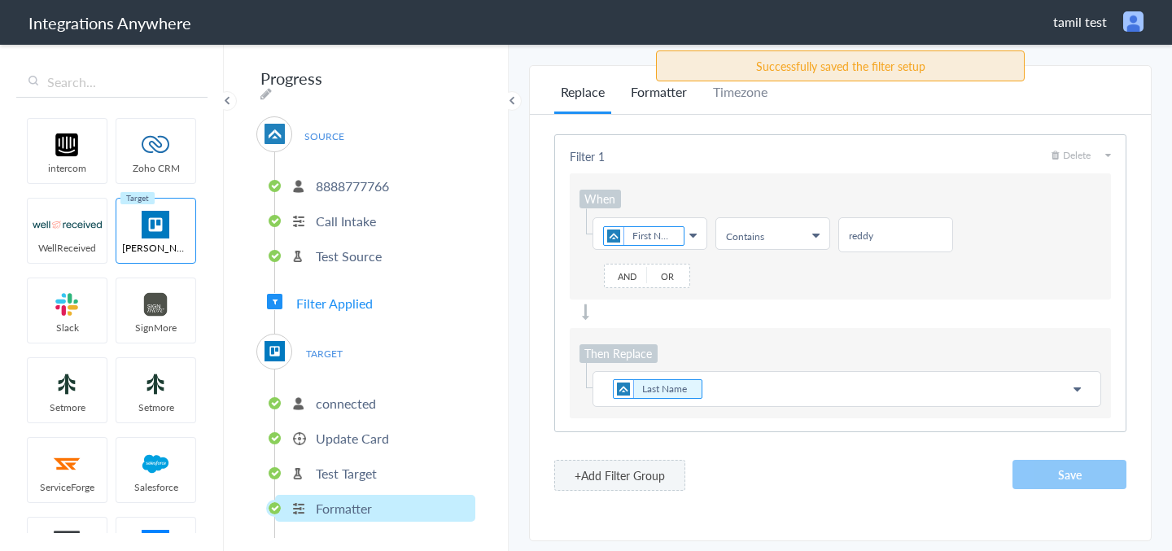
click at [664, 95] on li "Formatter" at bounding box center [658, 98] width 69 height 32
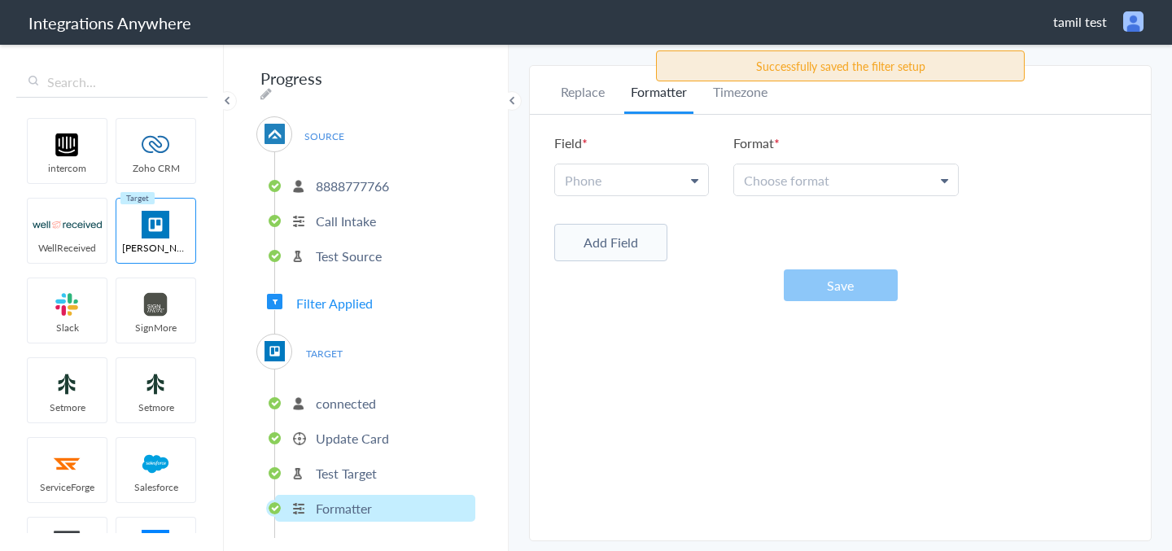
click at [689, 180] on link "Phone" at bounding box center [631, 179] width 153 height 31
click at [659, 251] on link "Phone" at bounding box center [630, 254] width 151 height 35
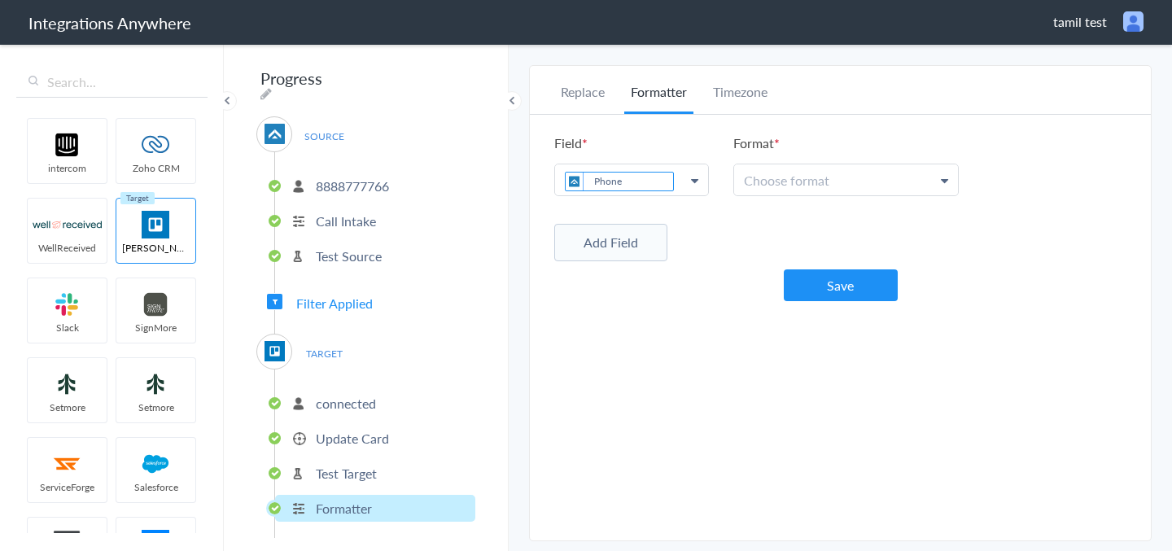
click at [796, 186] on span "Choose format" at bounding box center [786, 180] width 85 height 19
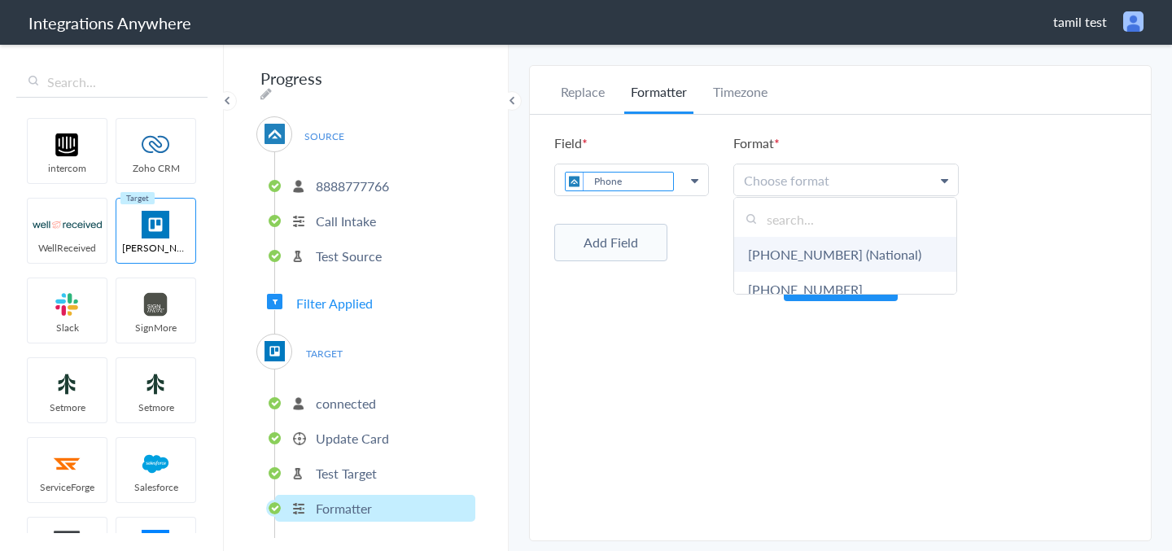
click at [792, 257] on link "(503) 213-4639 (National)" at bounding box center [845, 254] width 222 height 35
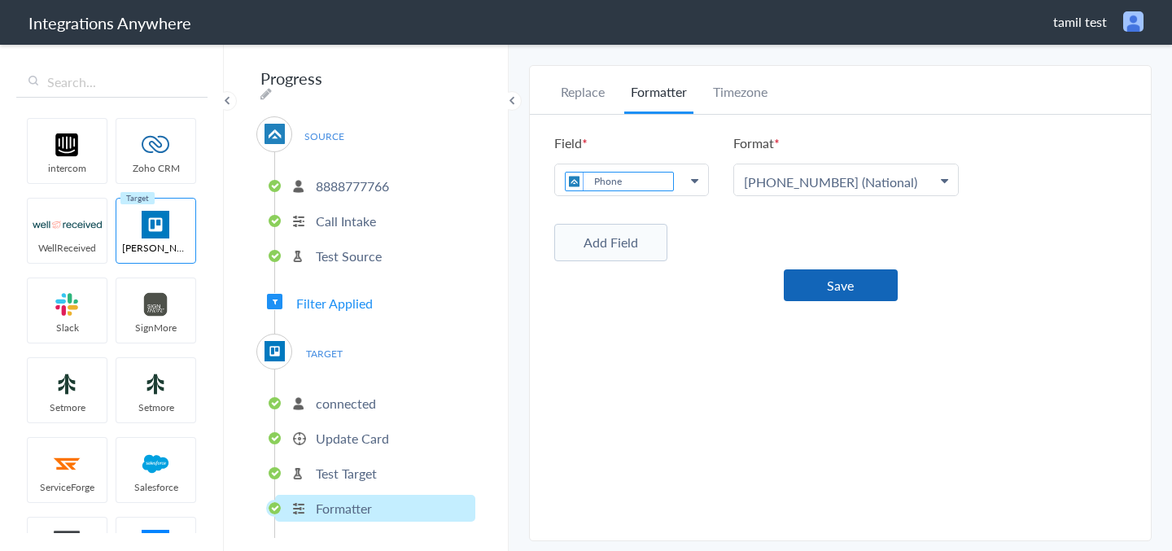
click at [826, 283] on button "Save" at bounding box center [841, 285] width 114 height 32
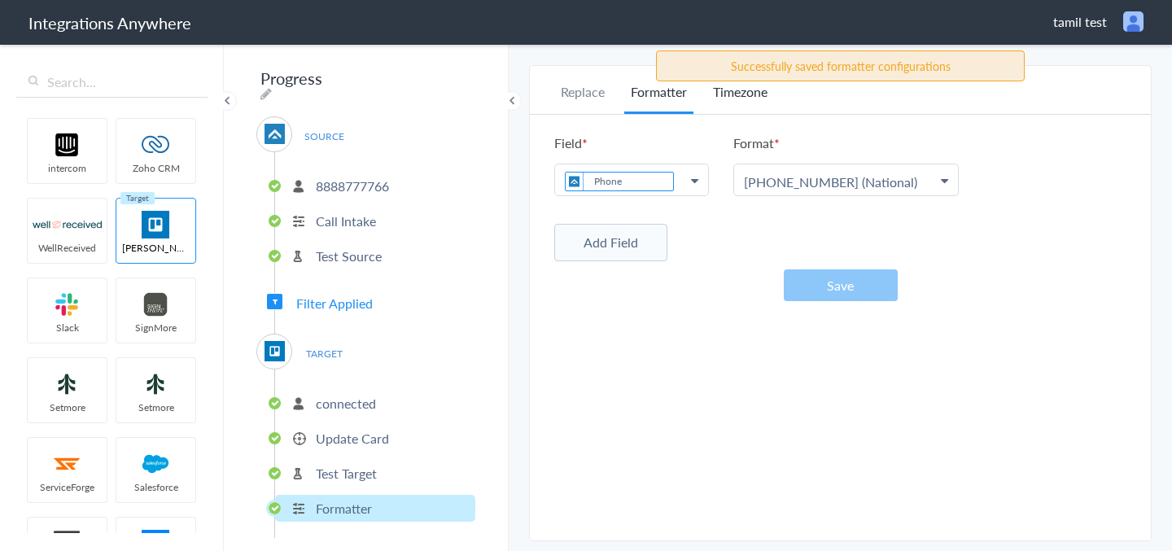
click at [736, 97] on li "Timezone" at bounding box center [740, 98] width 68 height 32
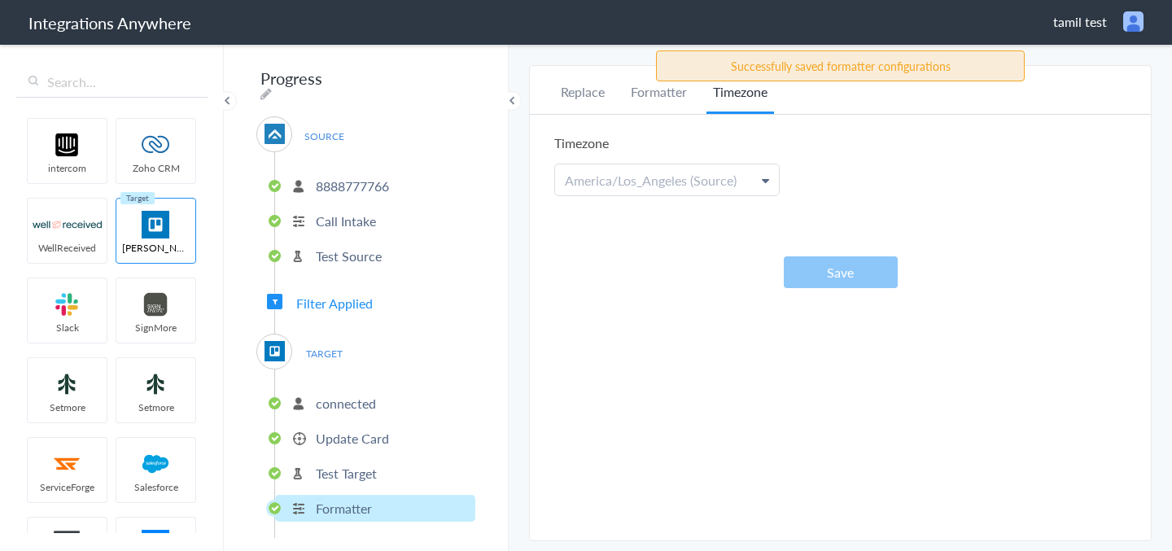
click at [719, 190] on link "America/Los_Angeles (Source)" at bounding box center [667, 179] width 224 height 31
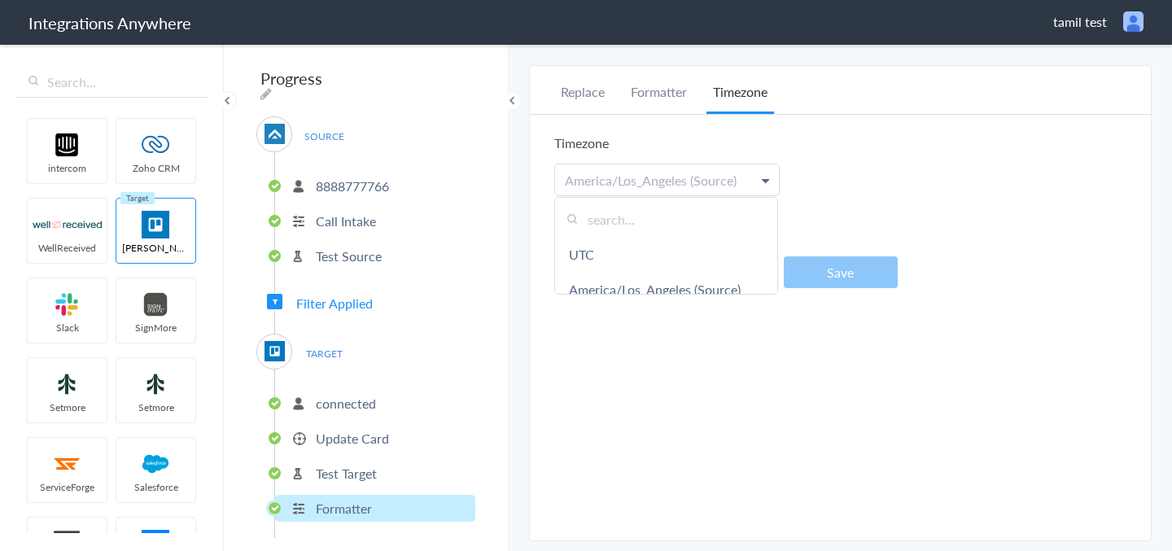
click at [712, 338] on div "Replace Formatter Timezone Timezone America/Los_Angeles (Source) UTC America/Lo…" at bounding box center [840, 303] width 621 height 442
click at [719, 188] on span "America/Los_Angeles (Source)" at bounding box center [651, 180] width 172 height 19
click at [692, 259] on link "UTC" at bounding box center [666, 254] width 222 height 35
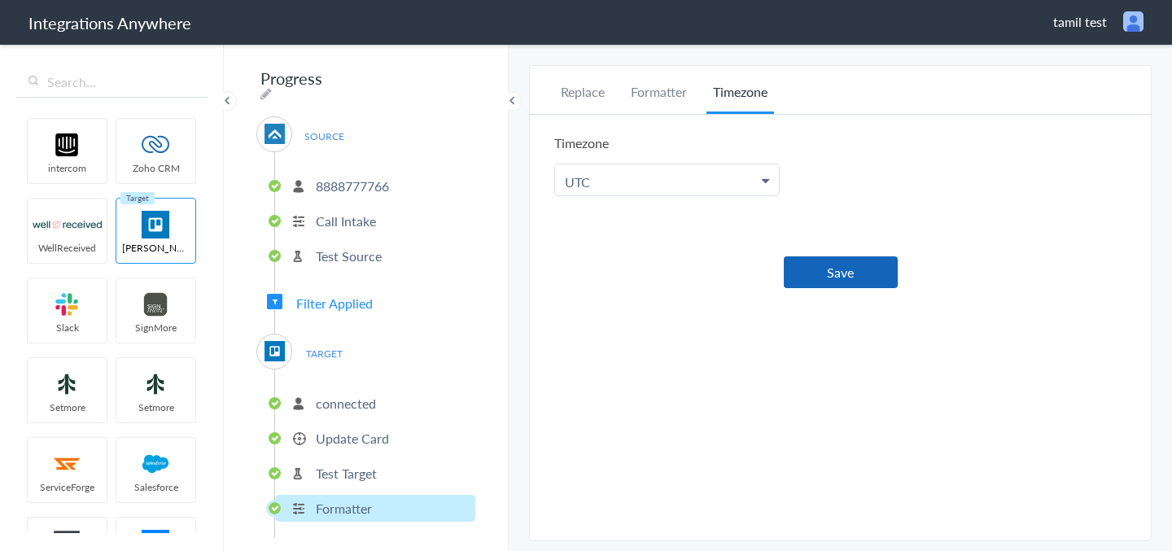
click at [805, 267] on button "Save" at bounding box center [841, 272] width 114 height 32
click at [1067, 23] on span "tamil test" at bounding box center [1080, 21] width 54 height 19
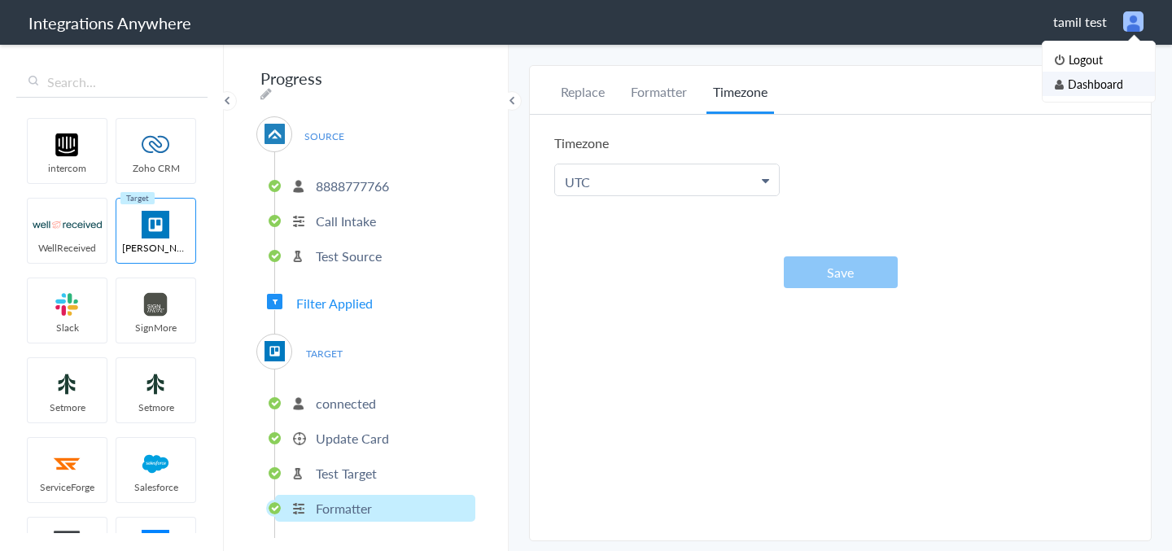
click at [1075, 81] on li "Dashboard" at bounding box center [1098, 84] width 112 height 24
